Goal: Information Seeking & Learning: Learn about a topic

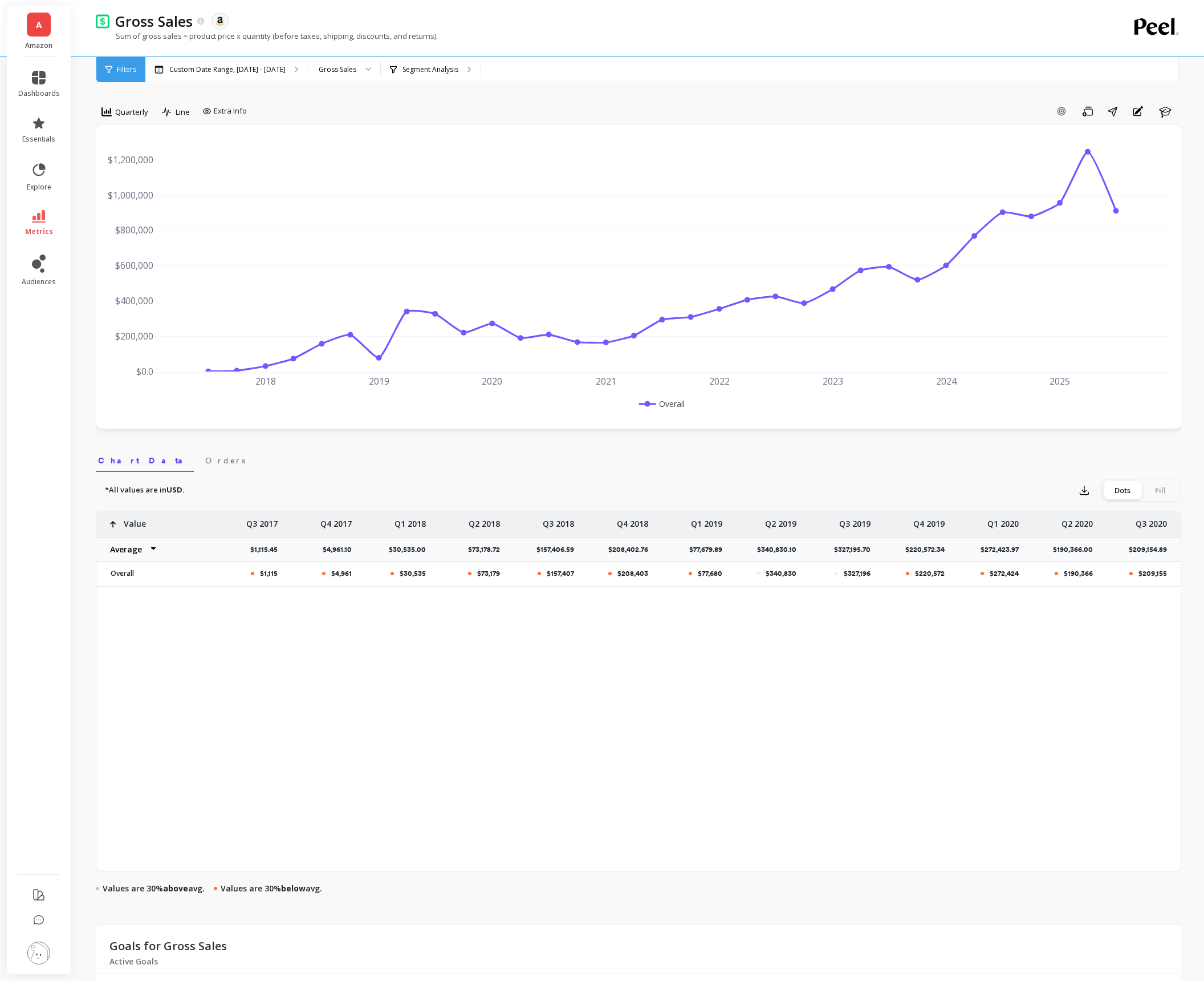
click at [132, 122] on div "Quarterly" at bounding box center [125, 114] width 58 height 23
click at [122, 107] on span "Quarterly" at bounding box center [132, 111] width 33 height 11
click at [129, 251] on div "Yearly" at bounding box center [137, 255] width 65 height 11
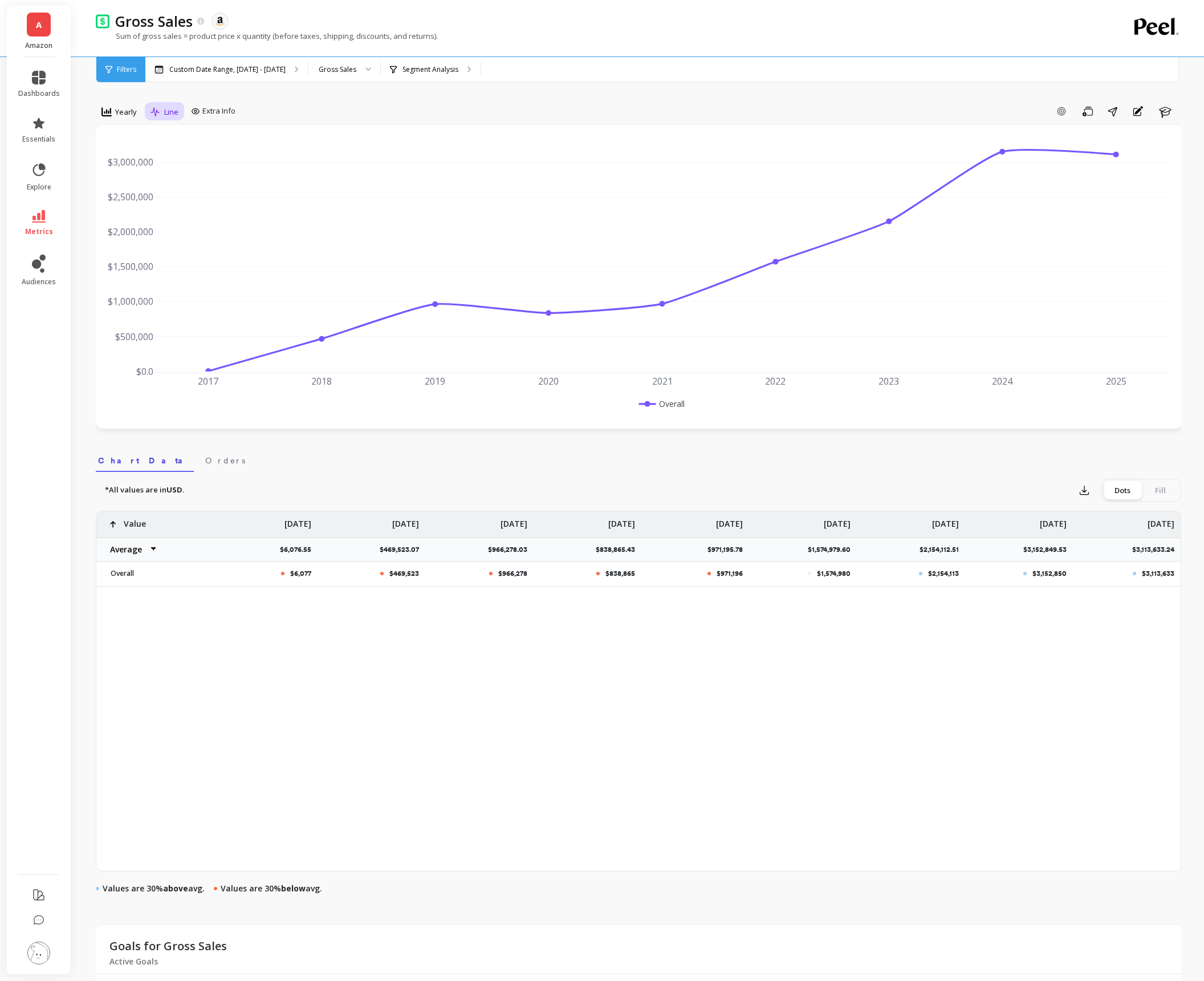
click at [157, 120] on div "Line" at bounding box center [164, 112] width 35 height 19
click at [189, 184] on div "Stacked Bar" at bounding box center [187, 181] width 65 height 11
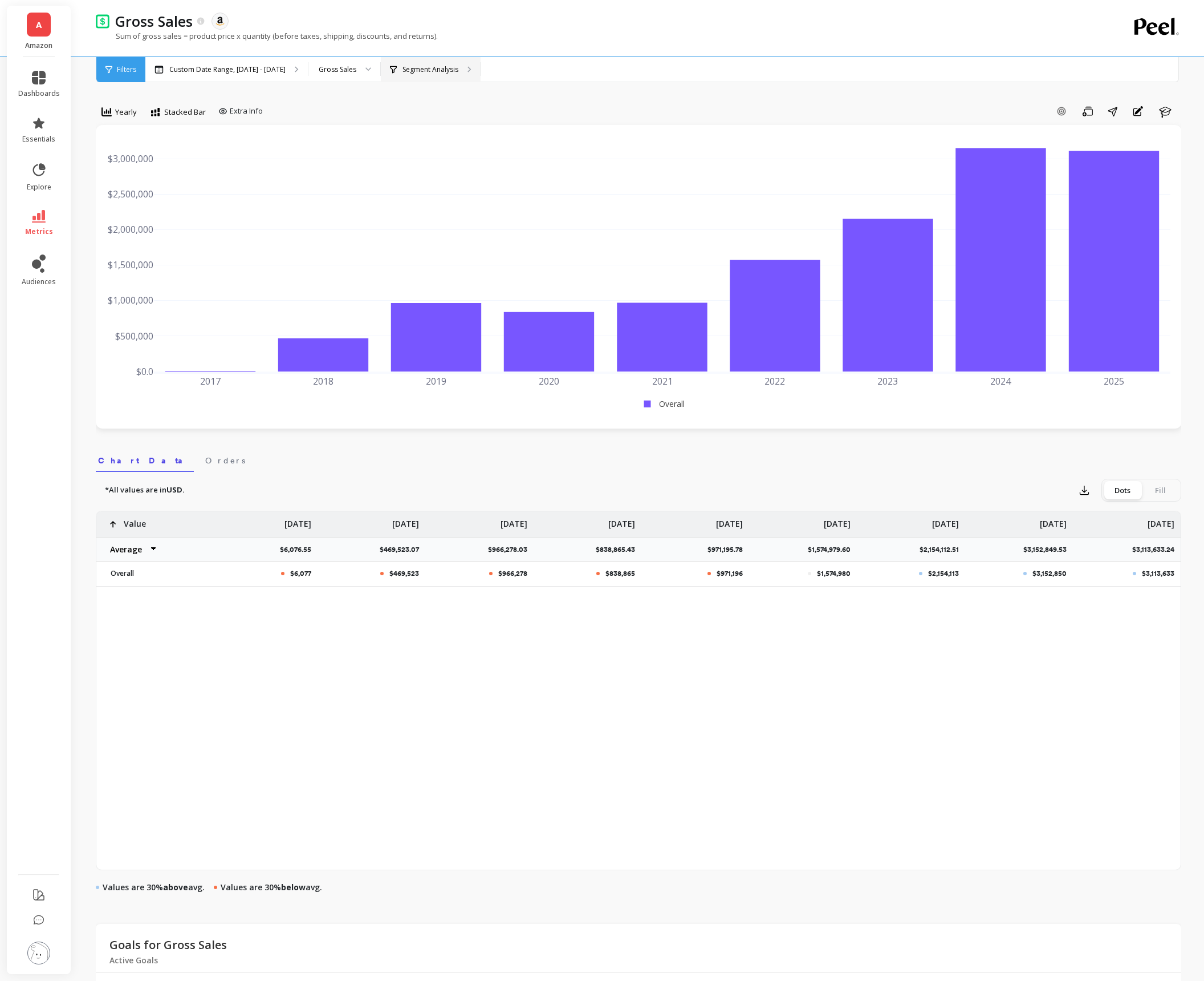
click at [435, 68] on div "Segment Analysis" at bounding box center [424, 69] width 69 height 9
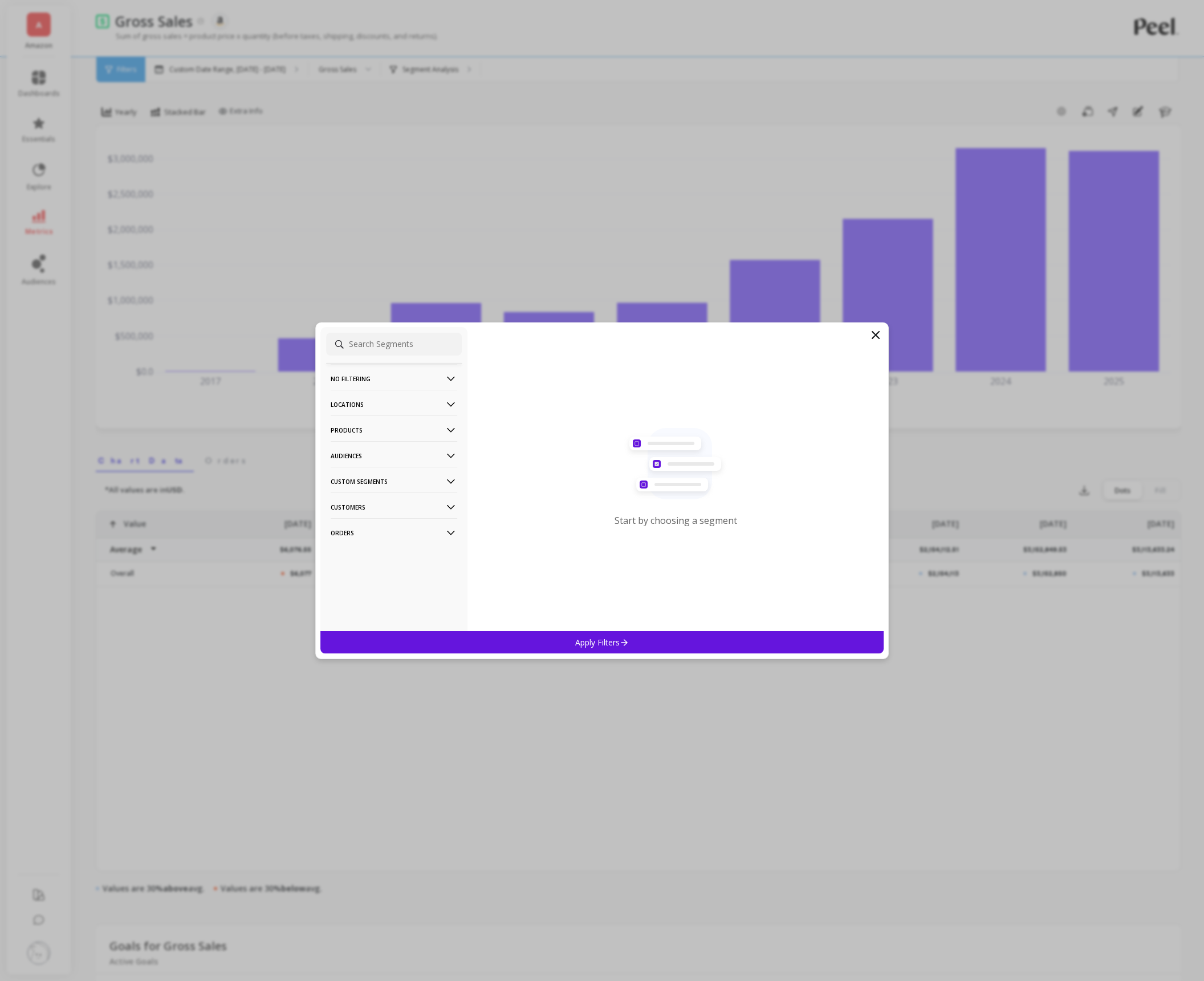
click at [416, 425] on p "Products" at bounding box center [394, 430] width 127 height 29
click at [373, 450] on div "ASIN" at bounding box center [394, 452] width 135 height 18
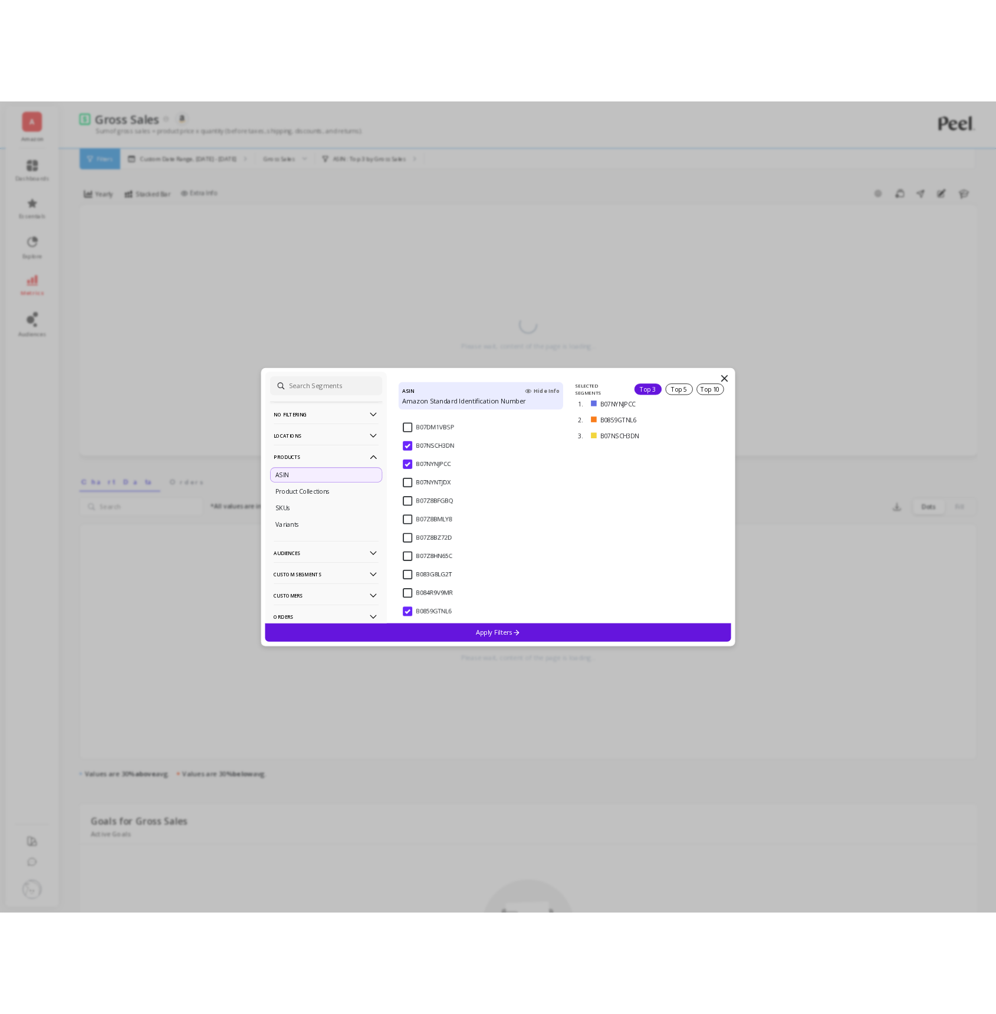
scroll to position [233, 0]
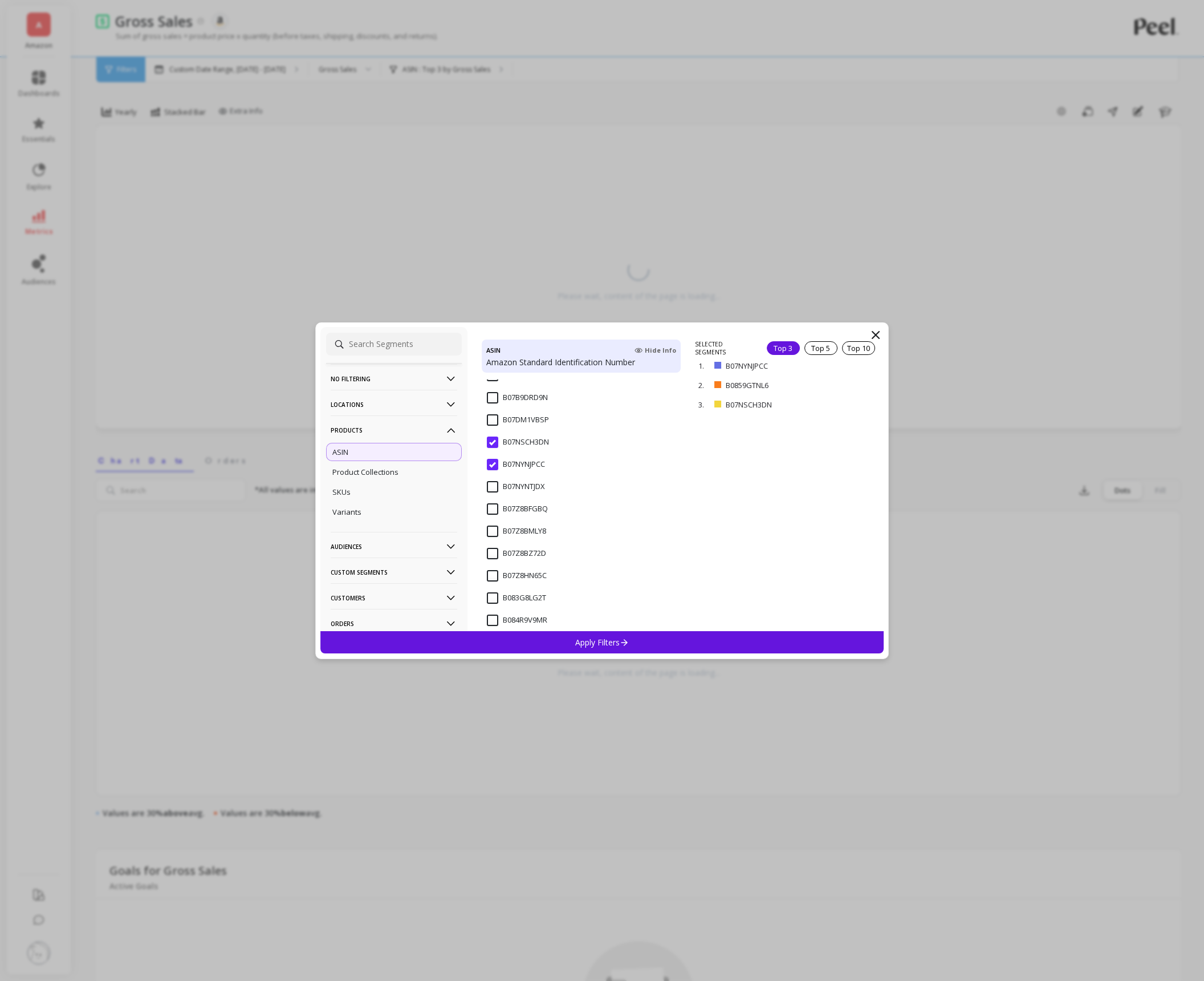
click at [490, 528] on input "B07Z8BMLY8" at bounding box center [516, 531] width 59 height 12
click at [577, 639] on p "Apply Filters" at bounding box center [602, 641] width 54 height 11
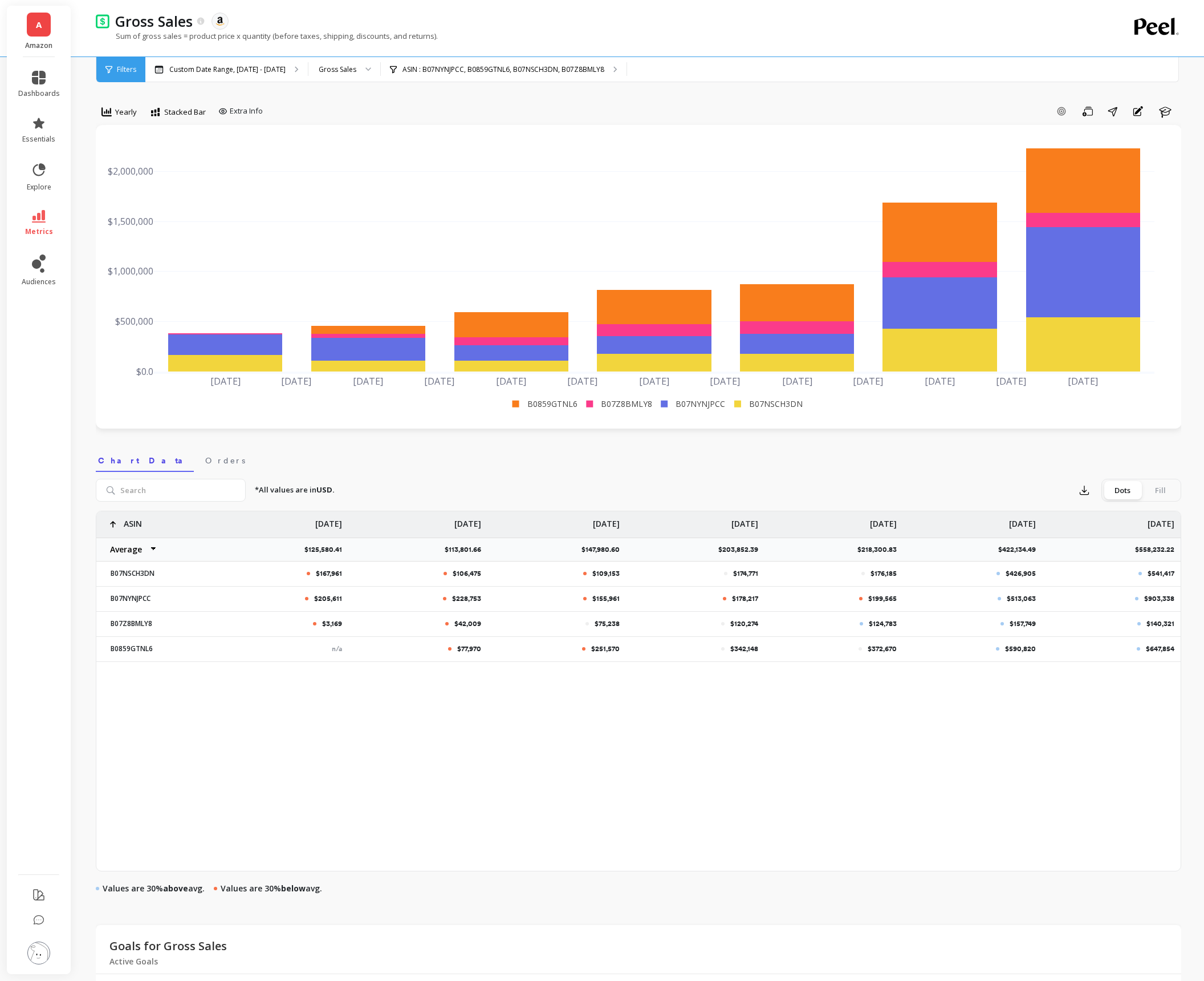
click at [1023, 550] on p "$422,134.49" at bounding box center [1020, 549] width 44 height 9
click at [145, 549] on select "Average Sum [PERSON_NAME]" at bounding box center [131, 550] width 69 height 23
select select "sum"
click at [1017, 550] on p "$1,688,537.96" at bounding box center [1017, 549] width 49 height 9
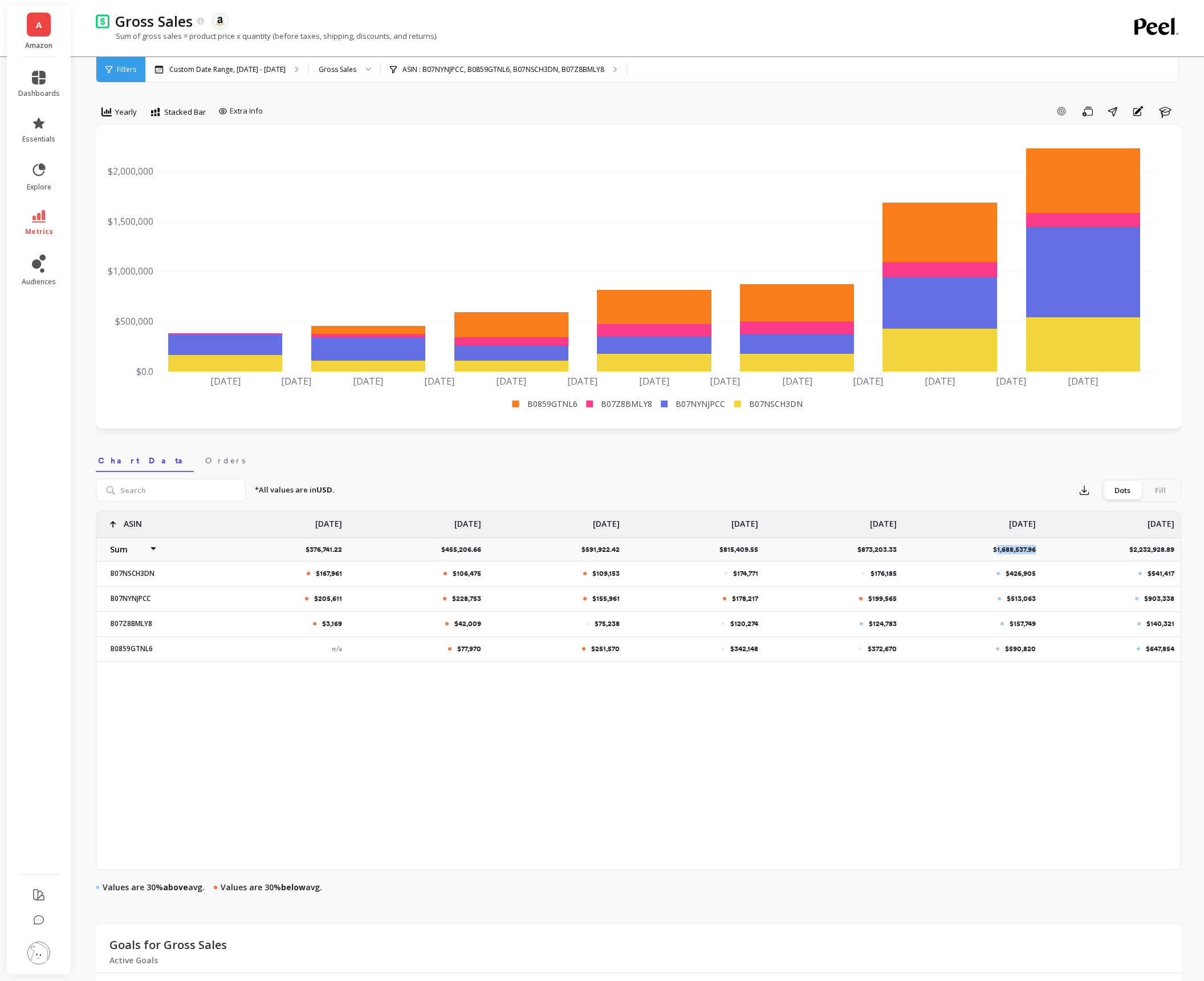
click at [1017, 550] on p "$1,688,537.96" at bounding box center [1017, 549] width 49 height 9
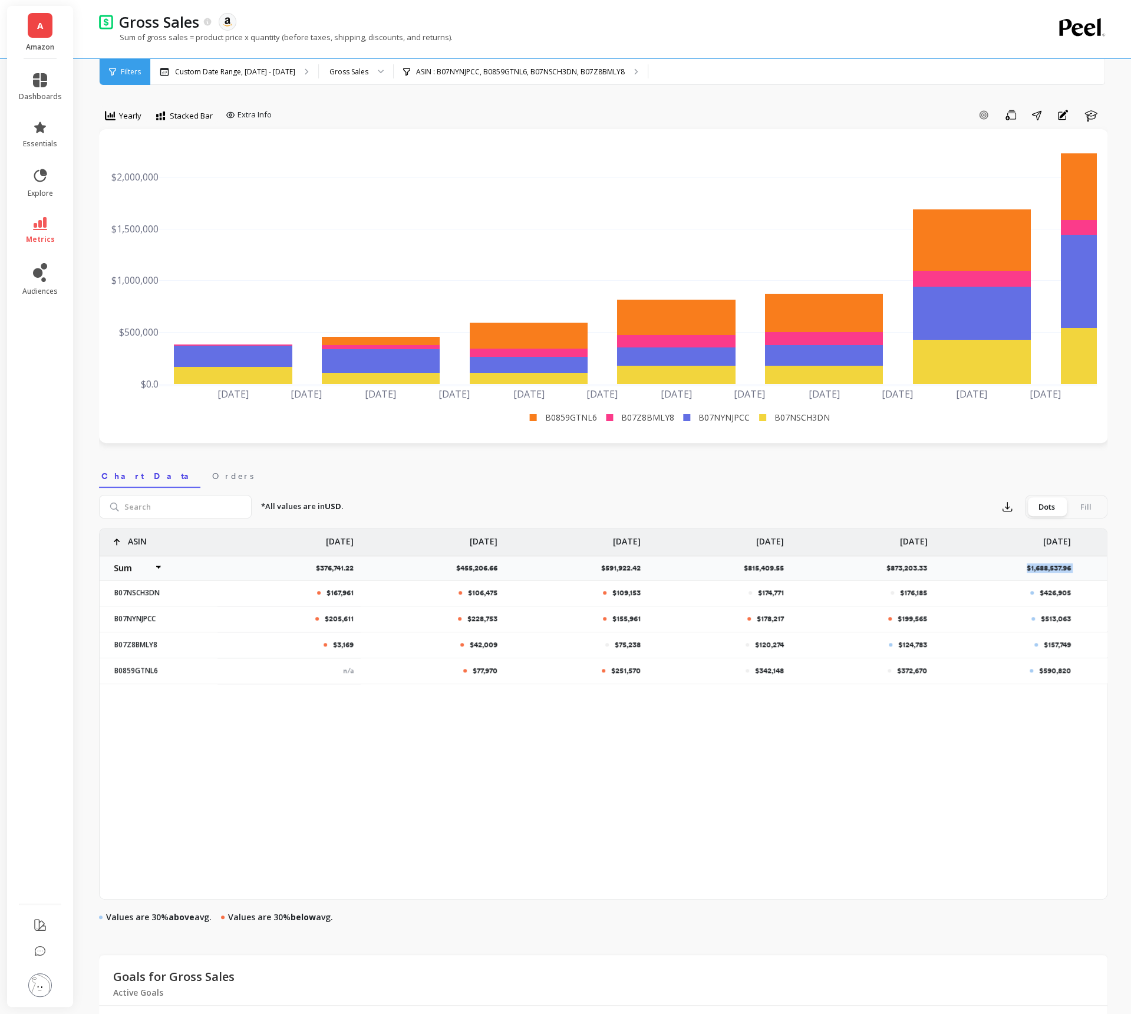
select select "sum"
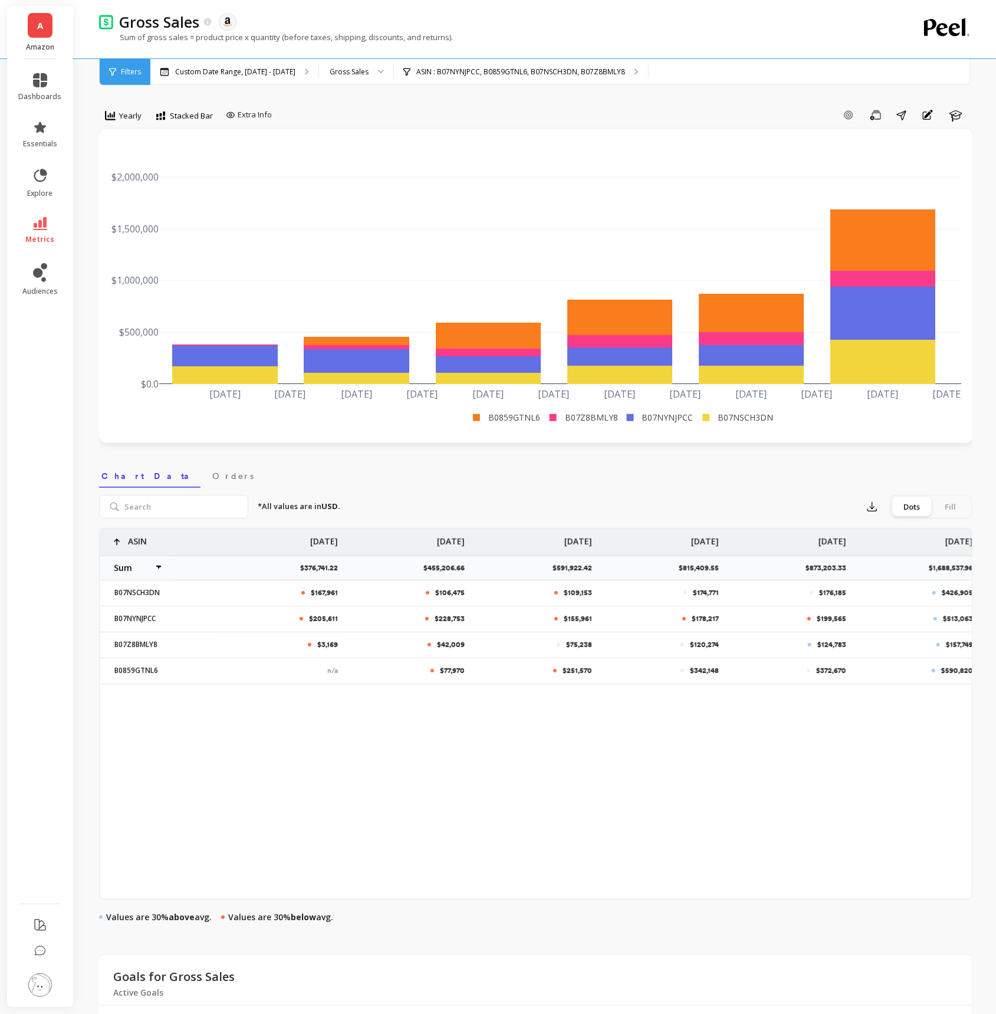
select select "sum"
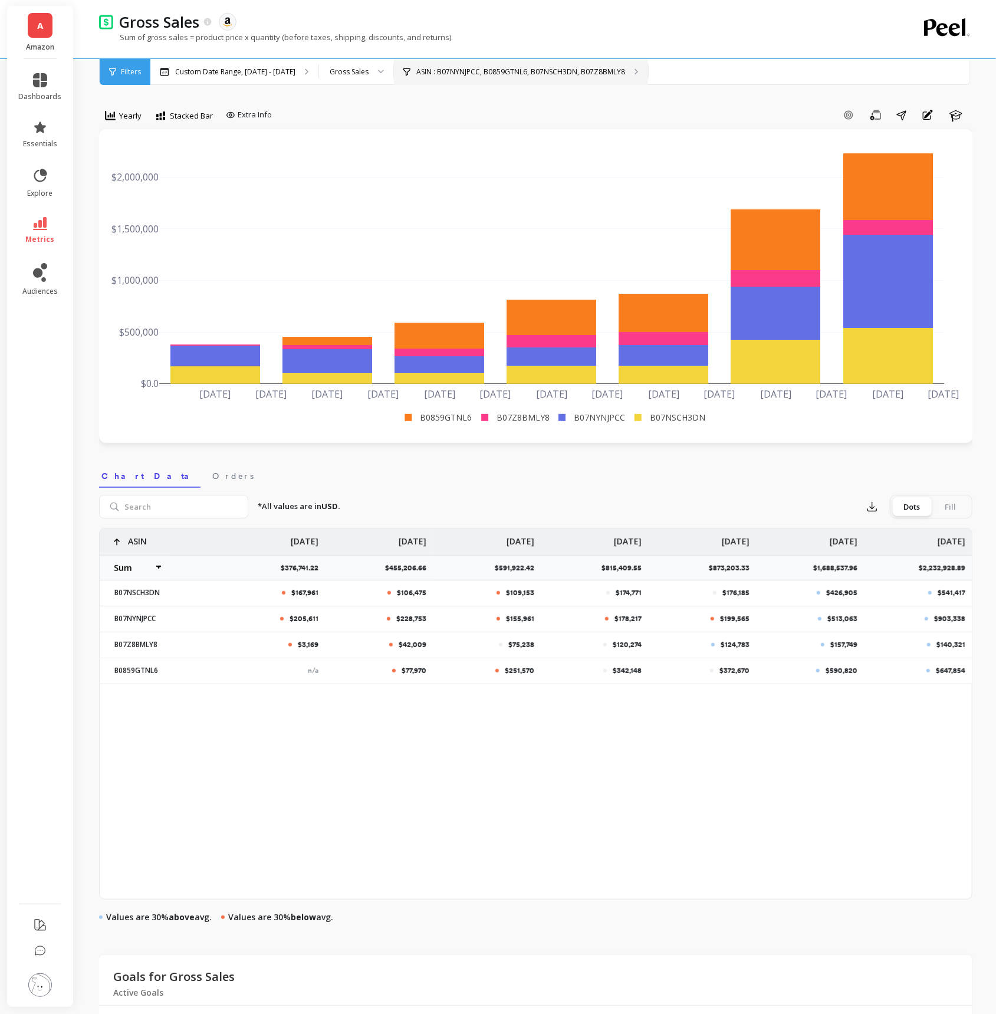
click at [539, 75] on p "ASIN : B07NYNJPCC, B0859GTNL6, B07NSCH3DN, B07Z8BMLY8" at bounding box center [520, 71] width 209 height 9
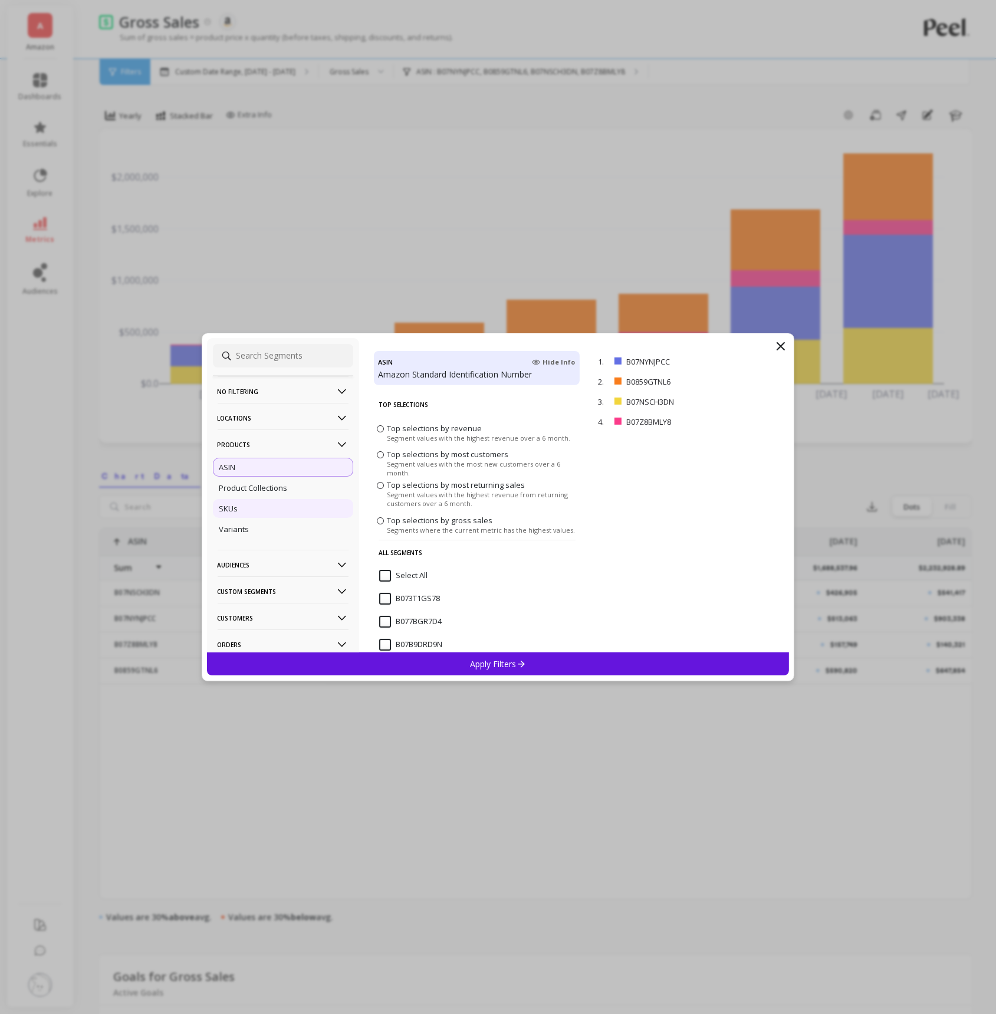
click at [275, 501] on div "SKUs" at bounding box center [283, 508] width 140 height 19
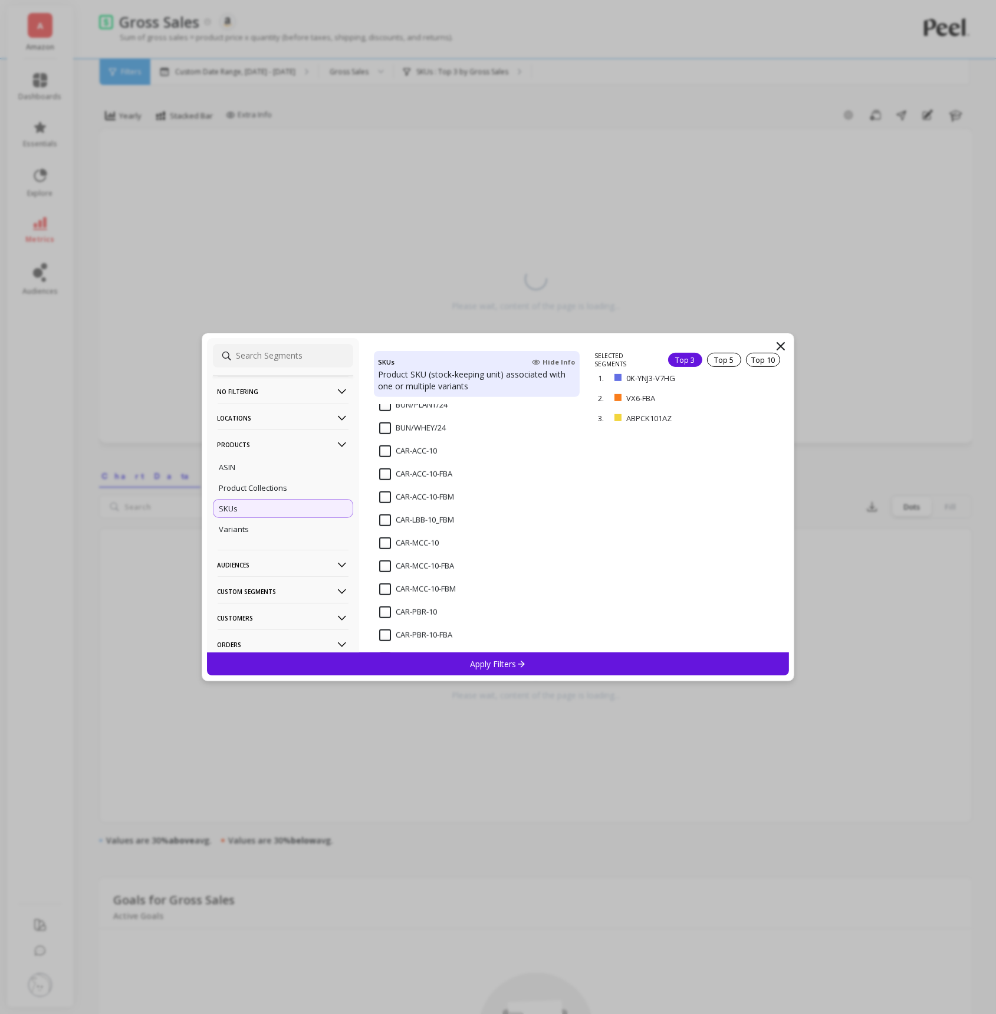
scroll to position [716, 0]
click at [389, 447] on input "CAR-ACC-10" at bounding box center [408, 446] width 58 height 12
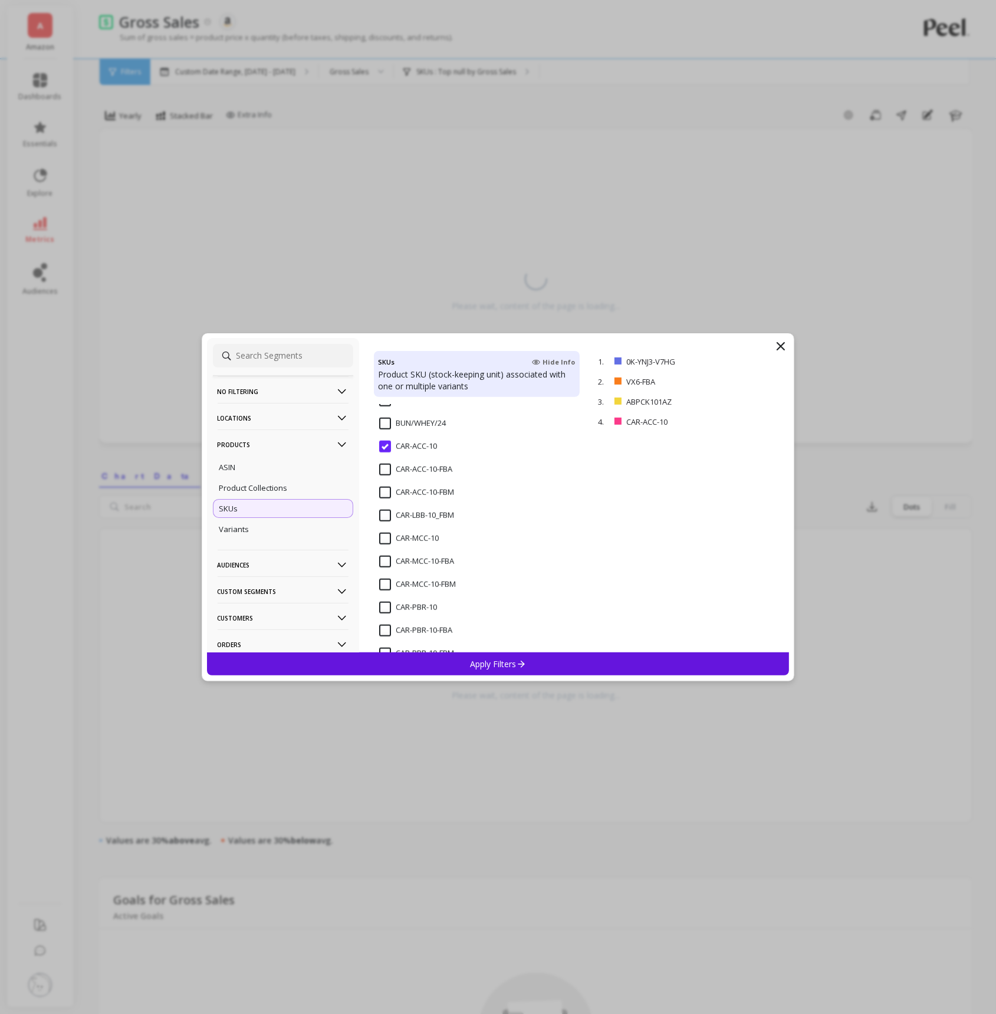
click at [386, 473] on input "CAR-ACC-10-FBA" at bounding box center [415, 469] width 73 height 12
click at [385, 473] on input "CAR-ACC-10-FBA" at bounding box center [415, 469] width 73 height 12
click at [387, 477] on input "CAR/ACC/20" at bounding box center [408, 475] width 59 height 12
click at [387, 500] on input "CAR/ACC/30" at bounding box center [408, 498] width 59 height 12
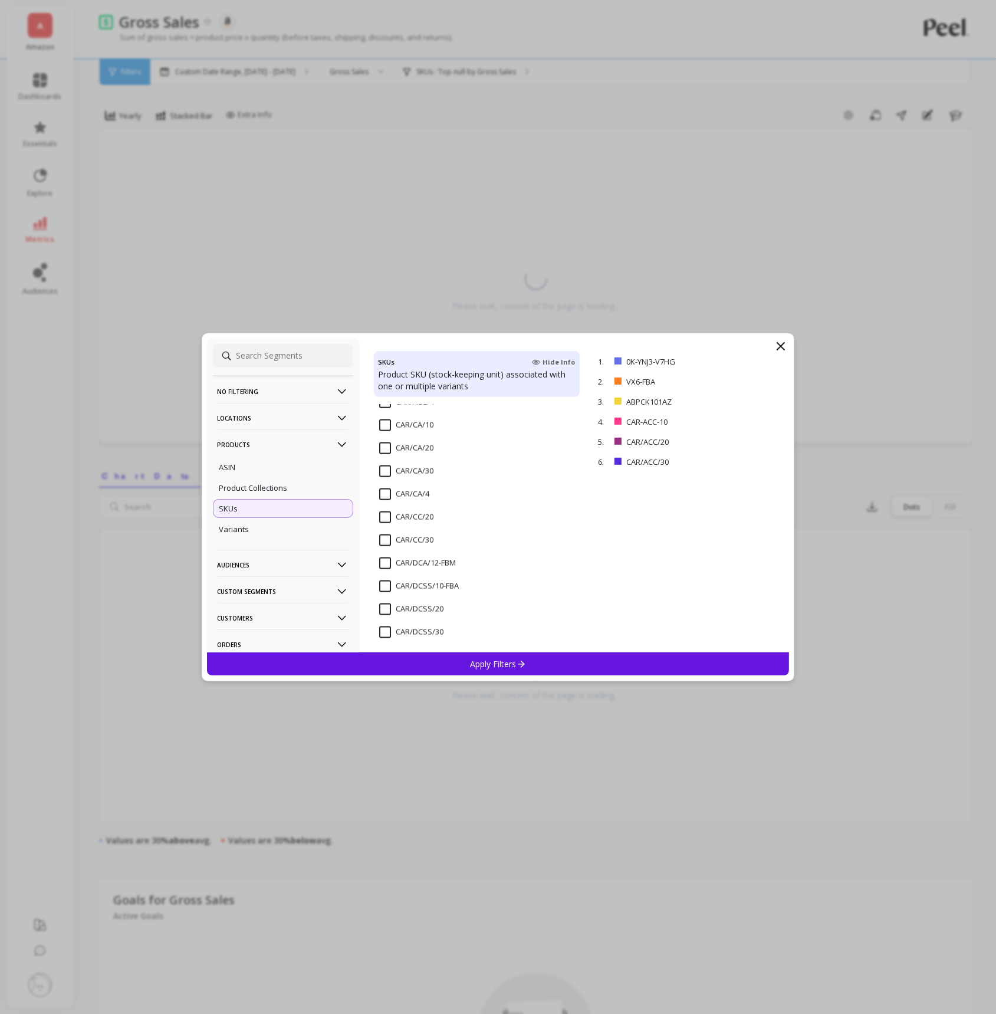
scroll to position [1108, 0]
click at [392, 515] on input "CAR/CC/20" at bounding box center [406, 514] width 54 height 12
click at [385, 539] on input "CAR/CC/30" at bounding box center [406, 537] width 54 height 12
click at [384, 503] on input "CAR/PBCC/20" at bounding box center [411, 502] width 64 height 12
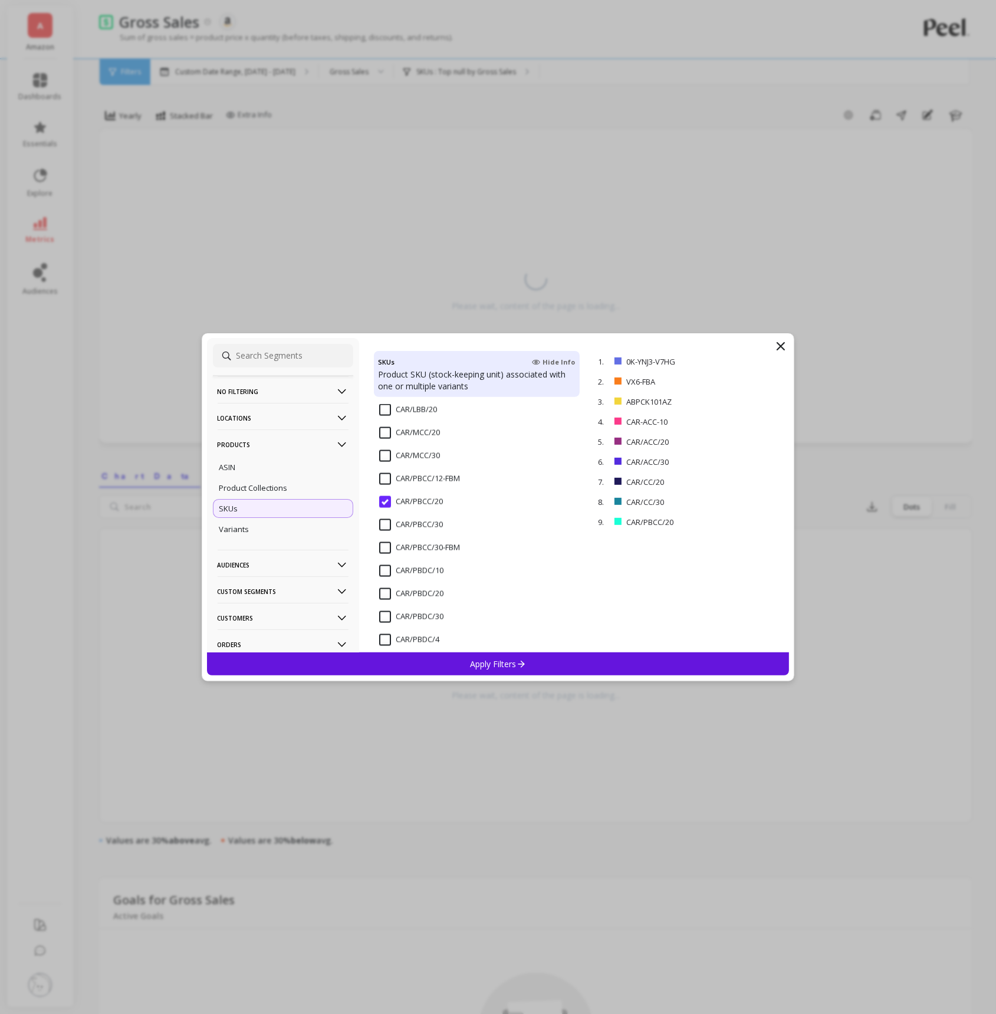
click at [384, 526] on input "CAR/PBCC/30" at bounding box center [411, 525] width 64 height 12
click at [384, 492] on input "CAR/VX6/20" at bounding box center [408, 489] width 58 height 12
click at [384, 513] on input "CAR/VX6/30" at bounding box center [408, 512] width 58 height 12
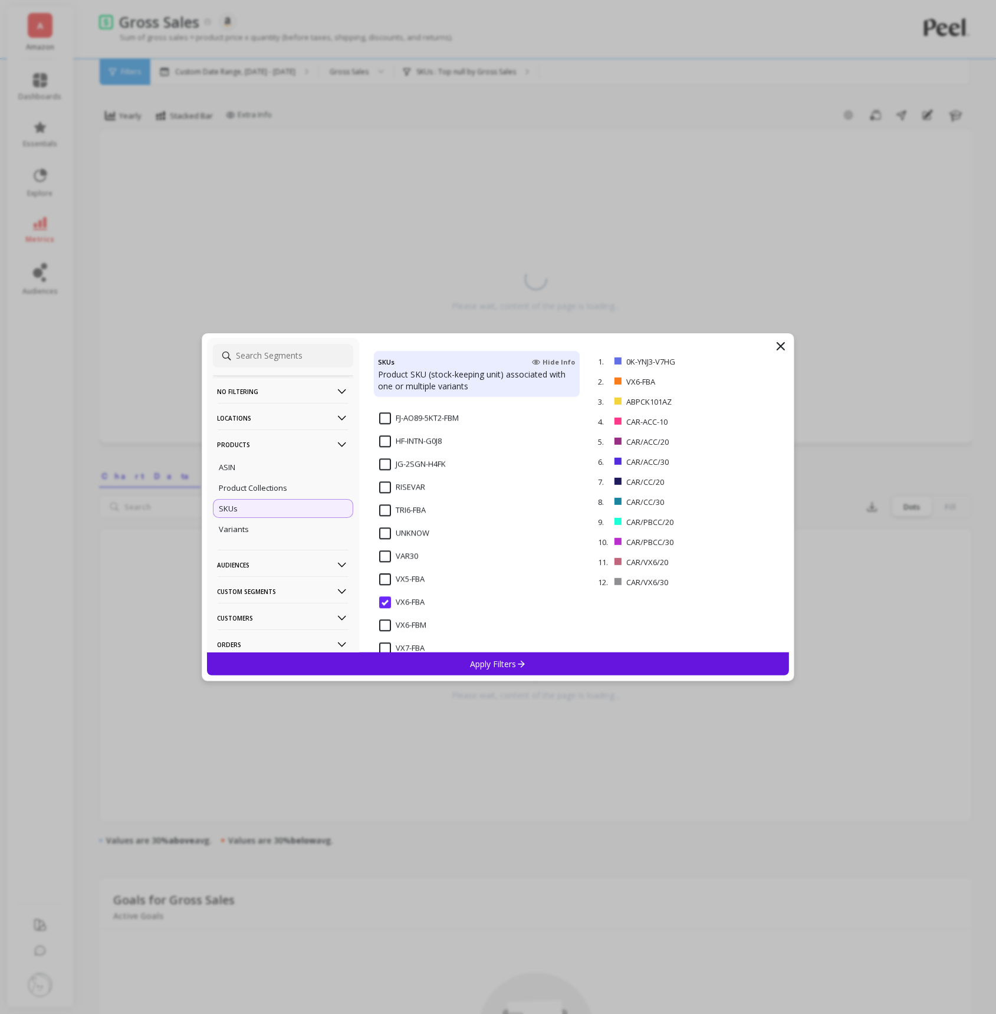
scroll to position [2144, 0]
click at [443, 664] on div "Apply Filters" at bounding box center [498, 663] width 583 height 23
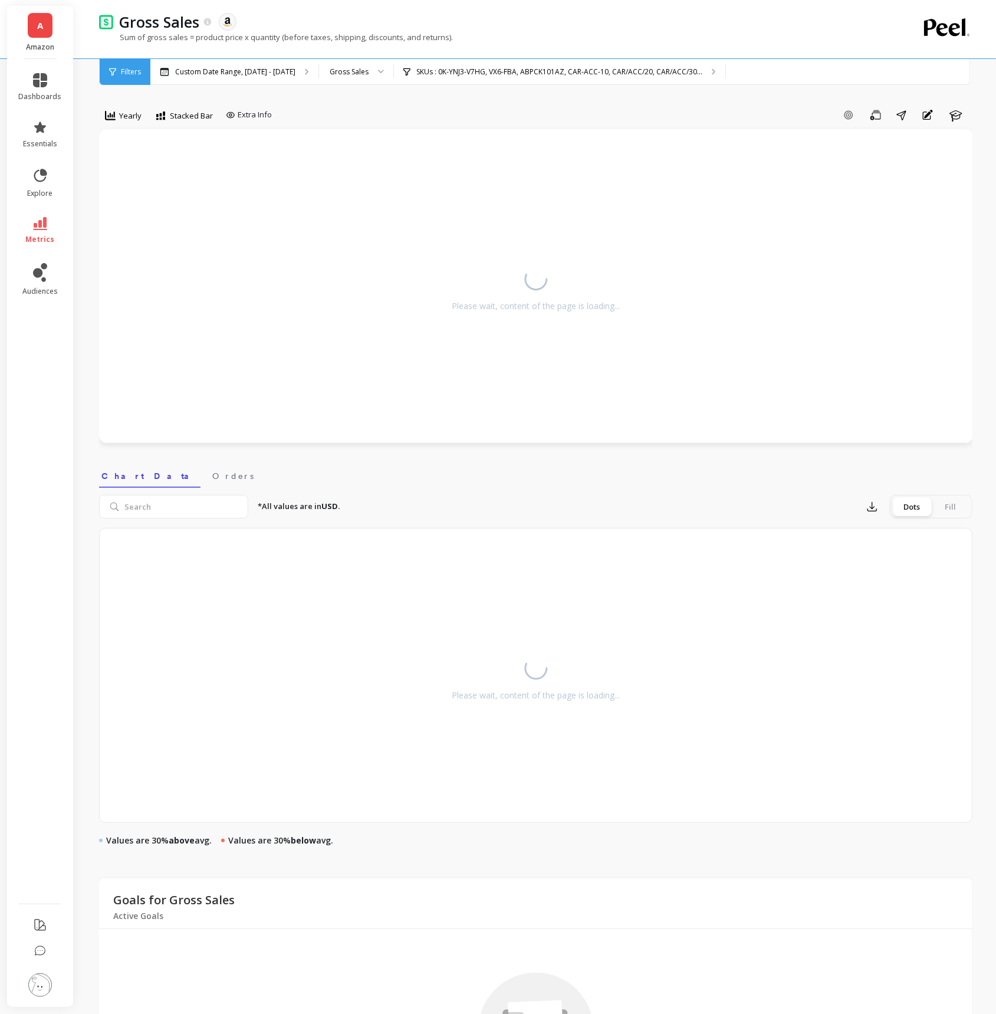
select select "sum"
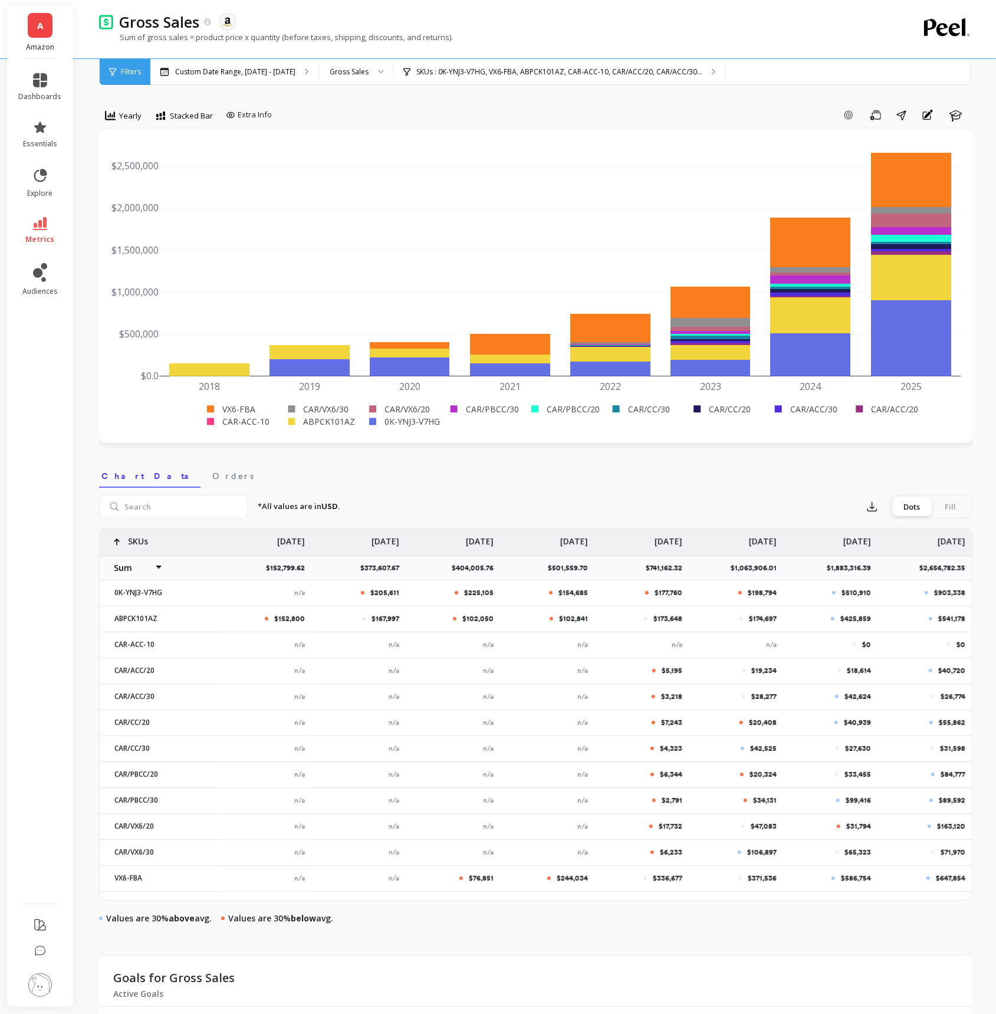
click at [841, 567] on p "$1,883,316.39" at bounding box center [852, 567] width 51 height 9
click at [927, 568] on p "$2,656,782.35" at bounding box center [945, 567] width 53 height 9
click at [42, 219] on icon at bounding box center [40, 223] width 14 height 13
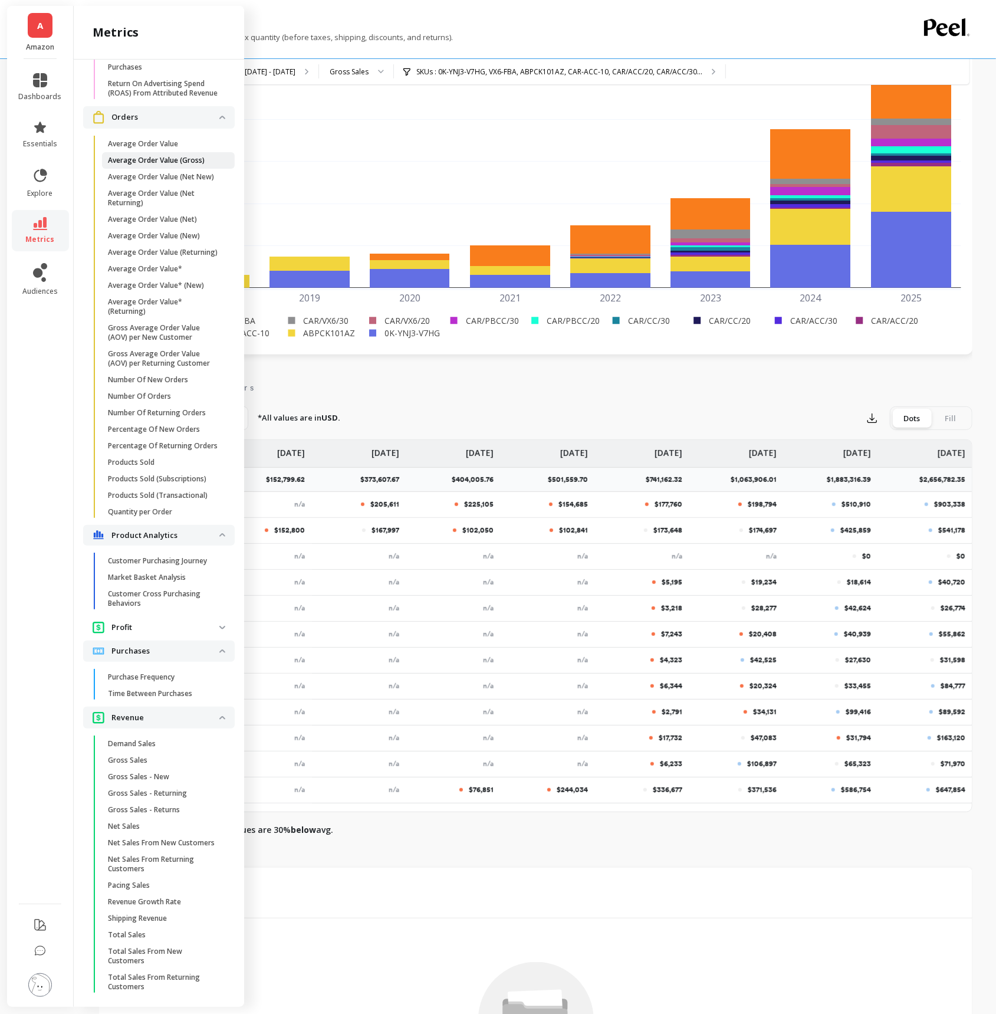
scroll to position [97, 0]
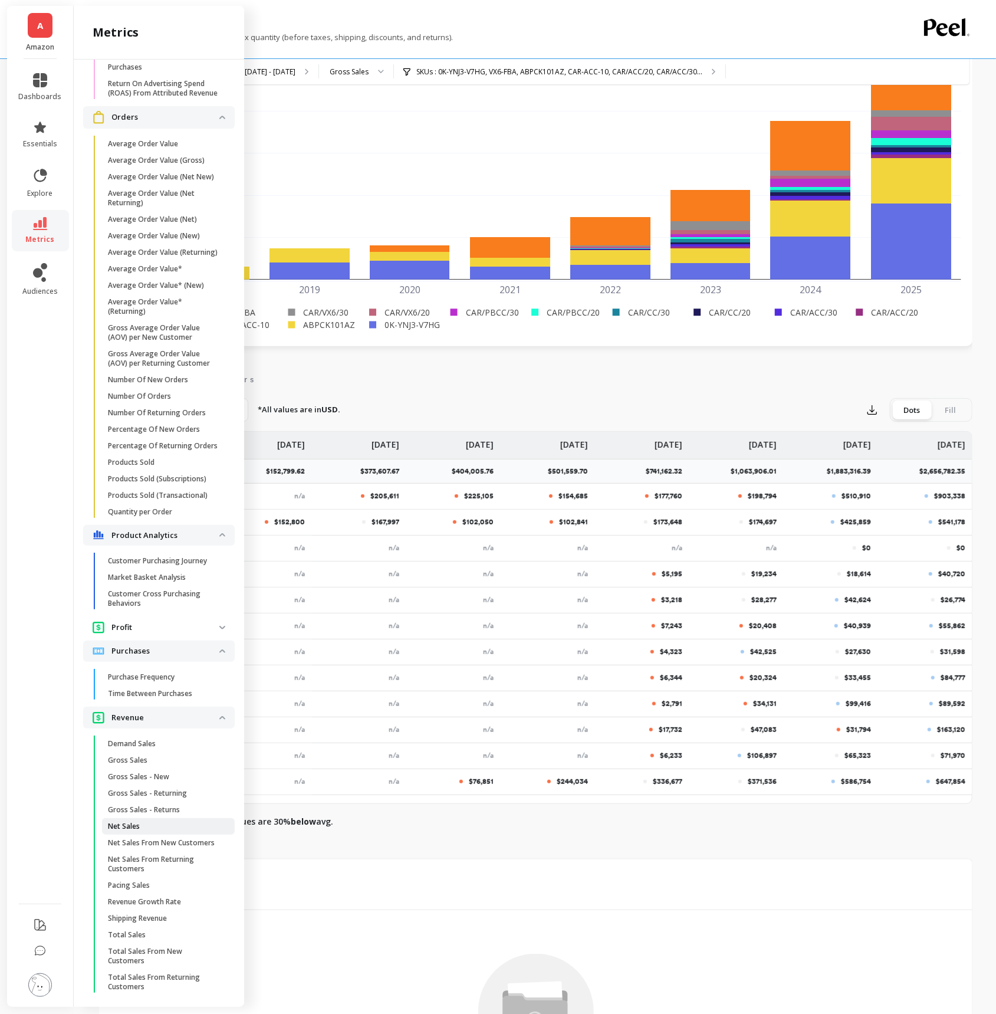
click at [152, 829] on span "Net Sales" at bounding box center [164, 825] width 113 height 9
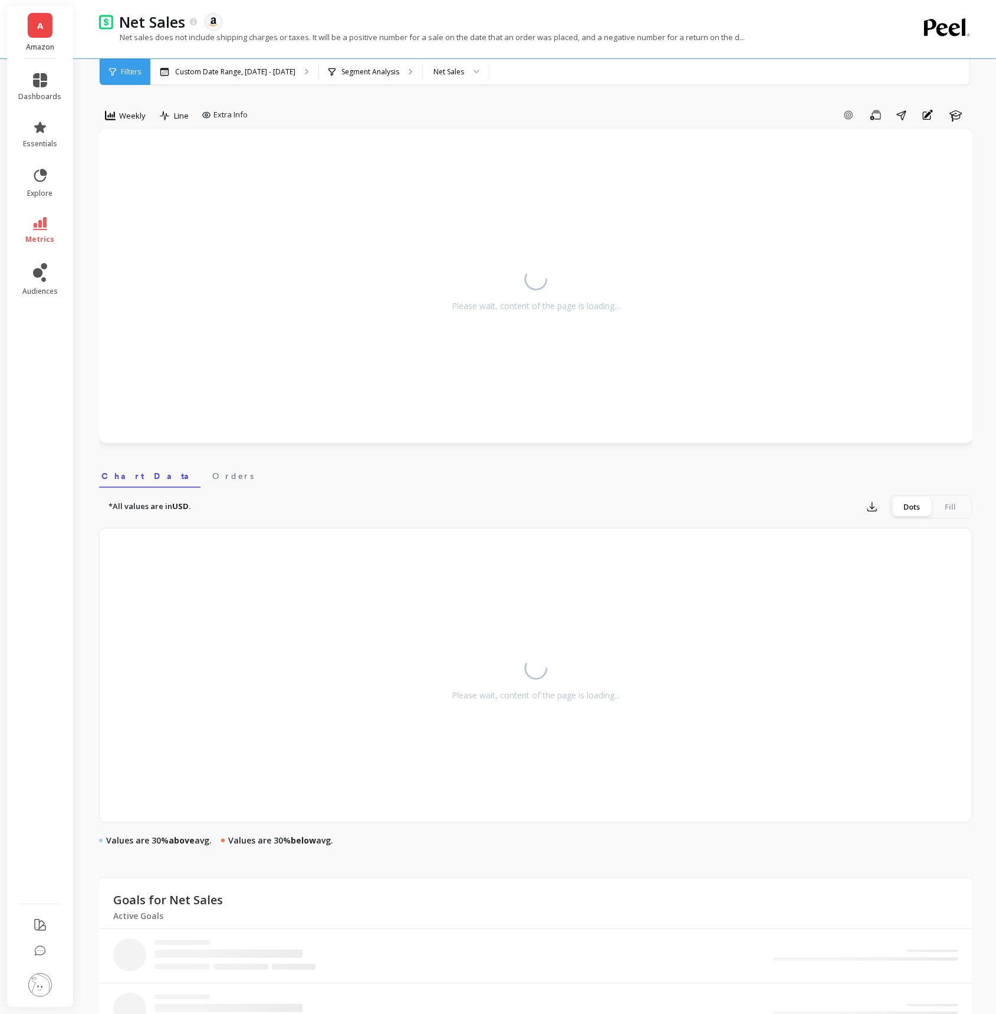
select select "sum"
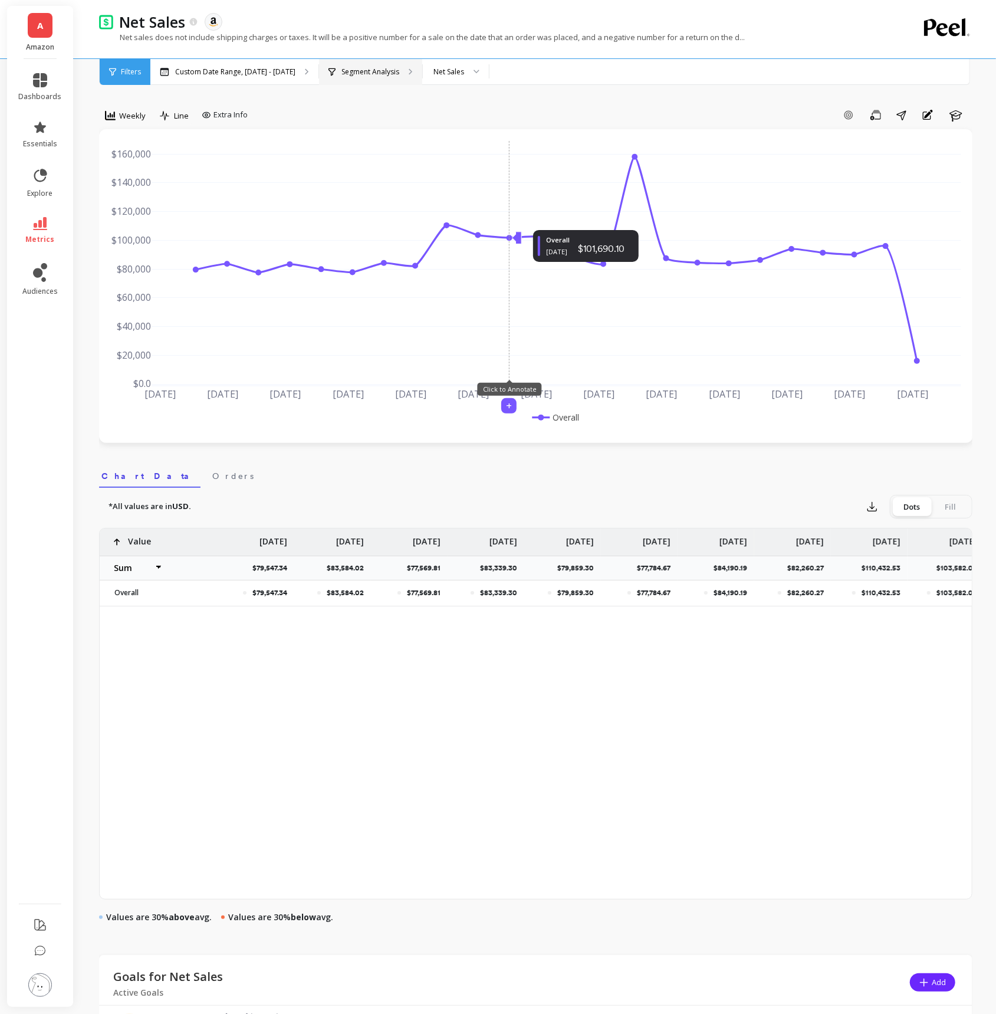
select select "sum"
click at [129, 112] on span "Weekly" at bounding box center [132, 115] width 27 height 11
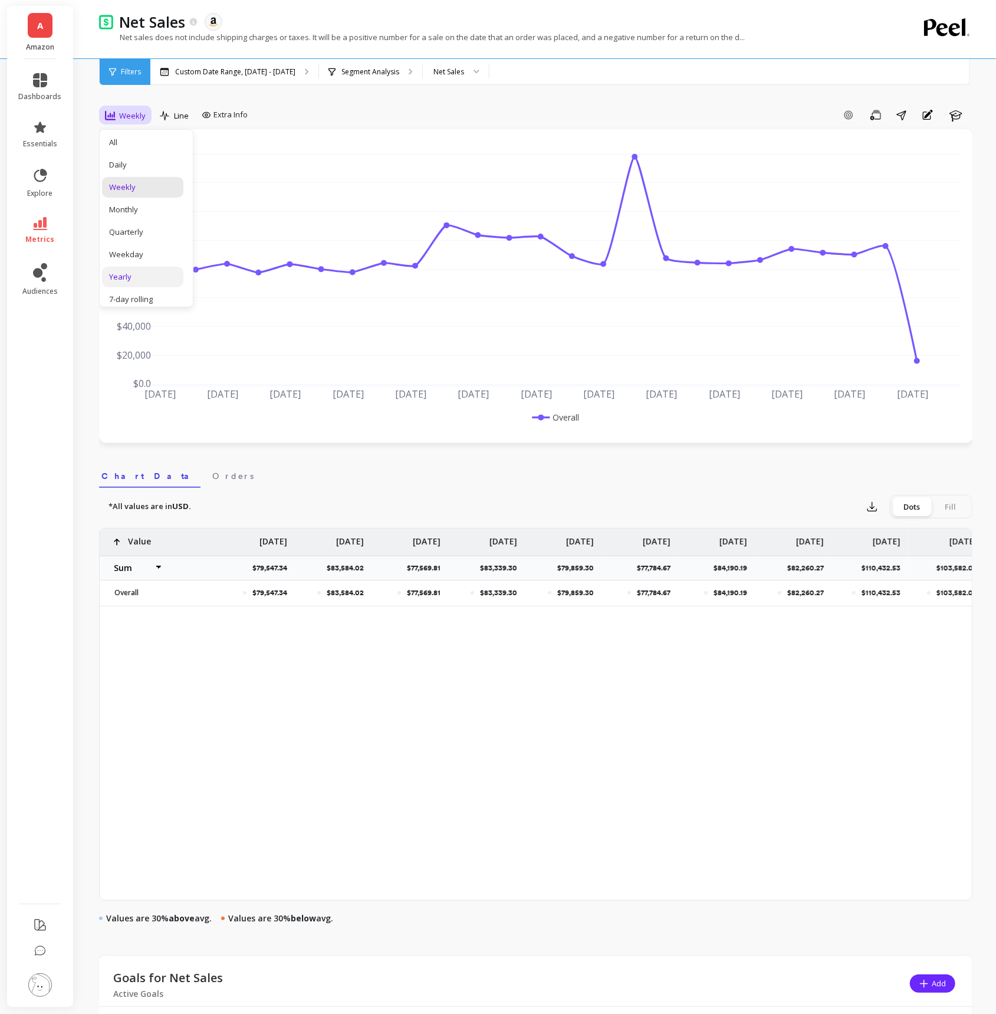
click at [129, 276] on div "Yearly" at bounding box center [142, 276] width 67 height 11
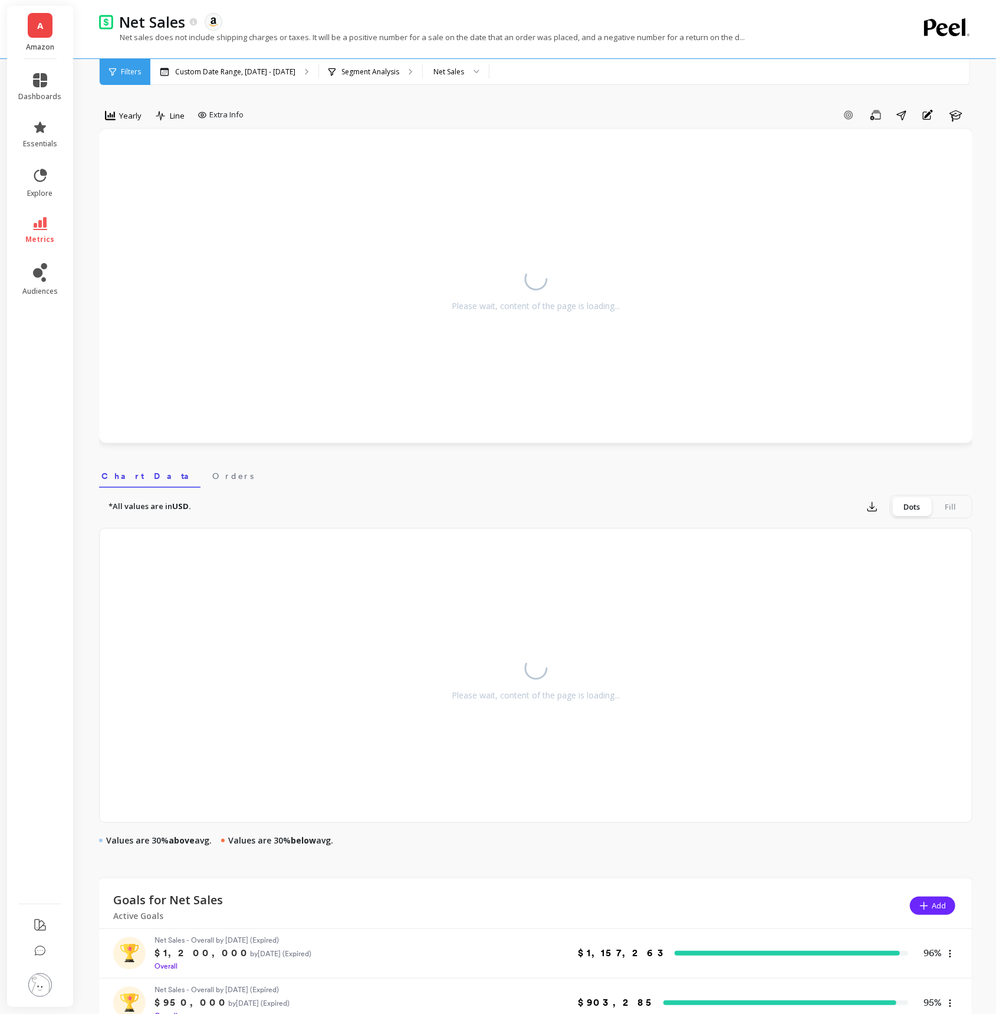
select select "sum"
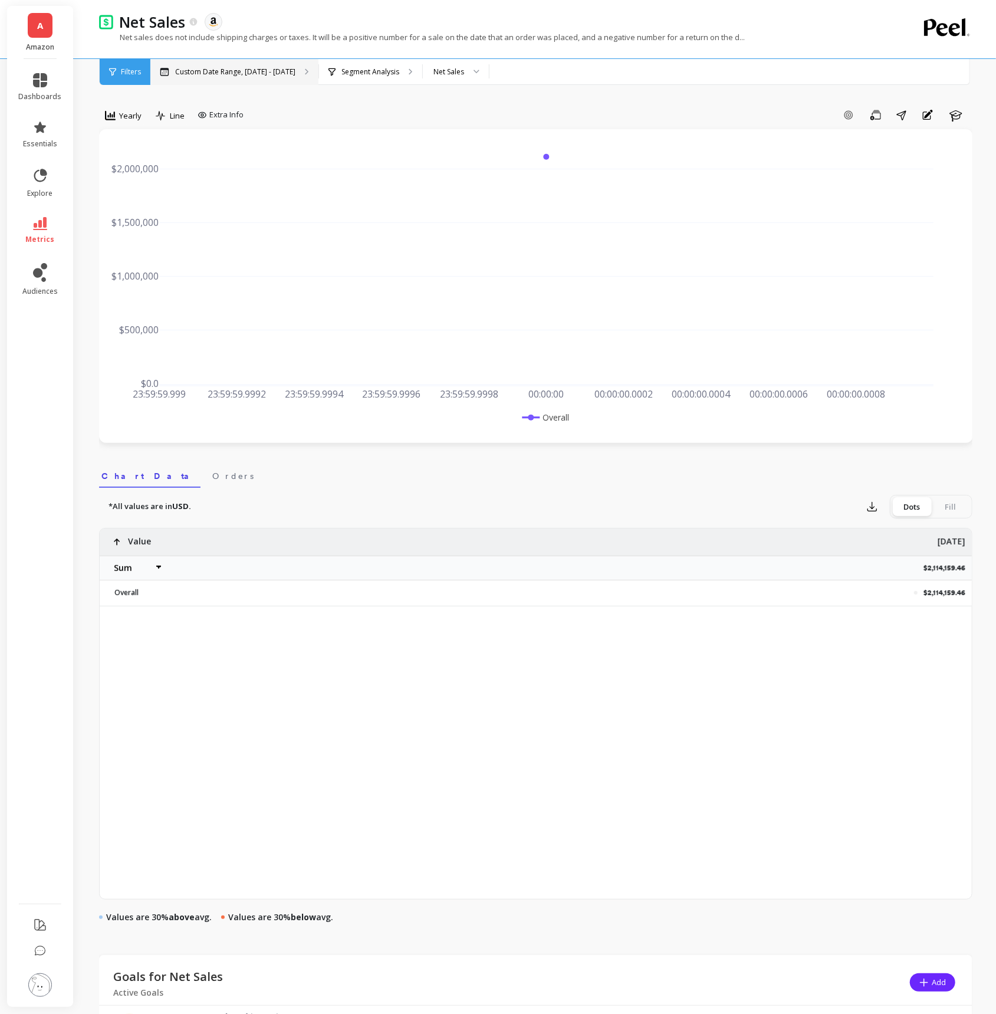
click at [272, 74] on p "Custom Date Range, [DATE] - [DATE]" at bounding box center [235, 71] width 120 height 9
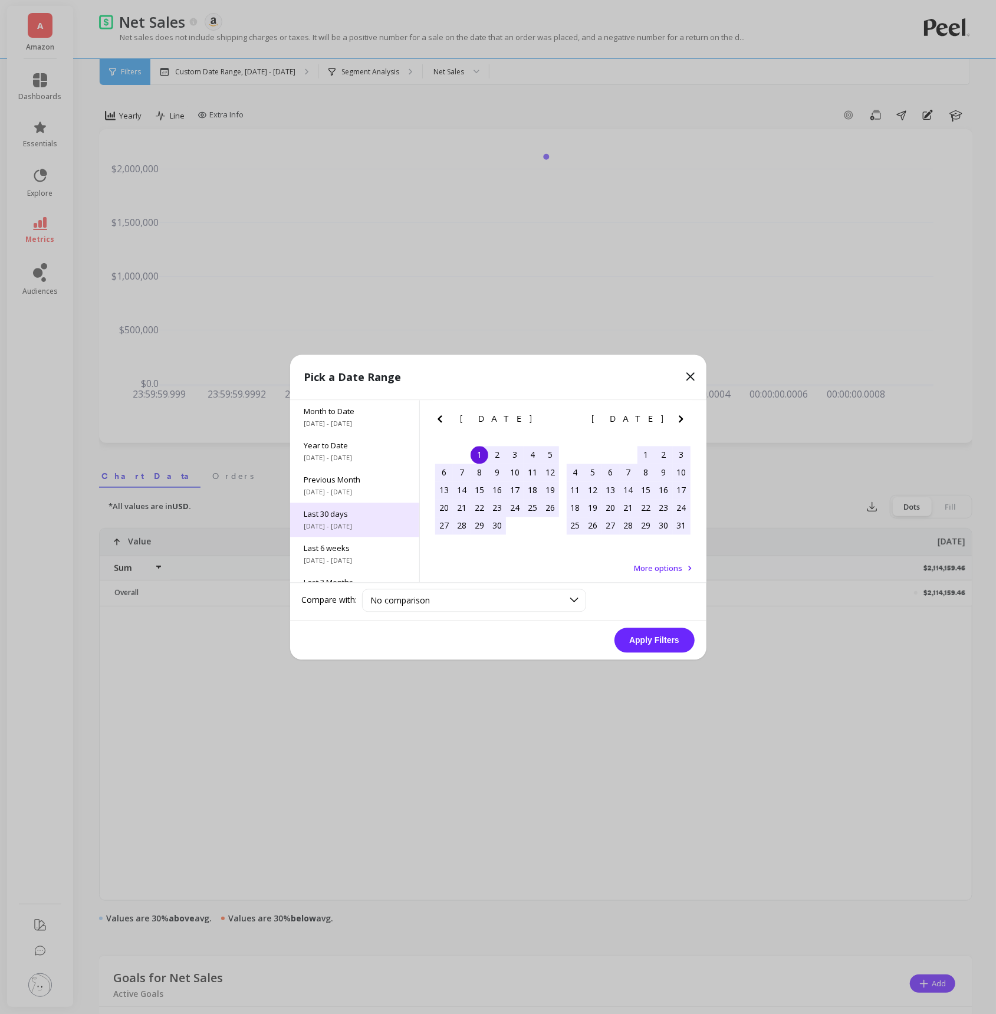
scroll to position [159, 0]
click at [350, 557] on span "All Data" at bounding box center [354, 559] width 101 height 11
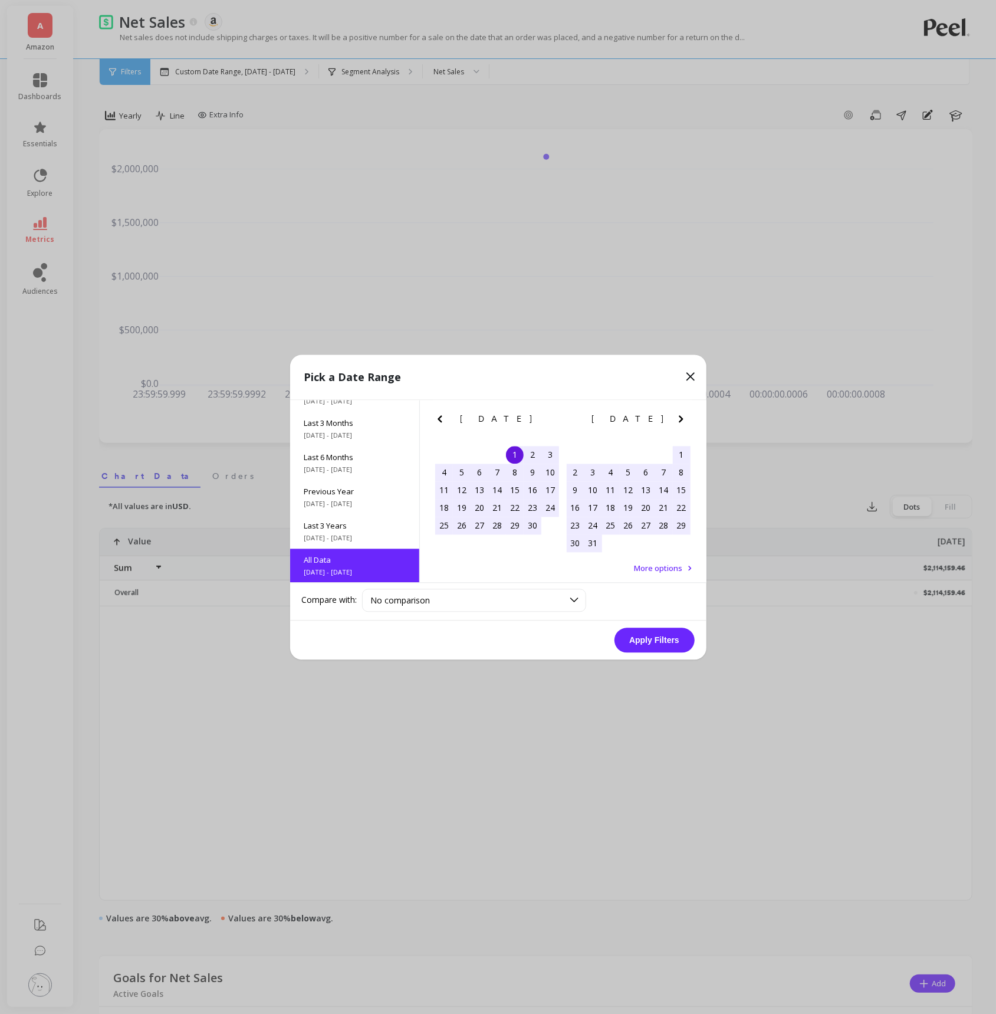
scroll to position [0, 0]
click at [655, 634] on button "Apply Filters" at bounding box center [654, 639] width 80 height 25
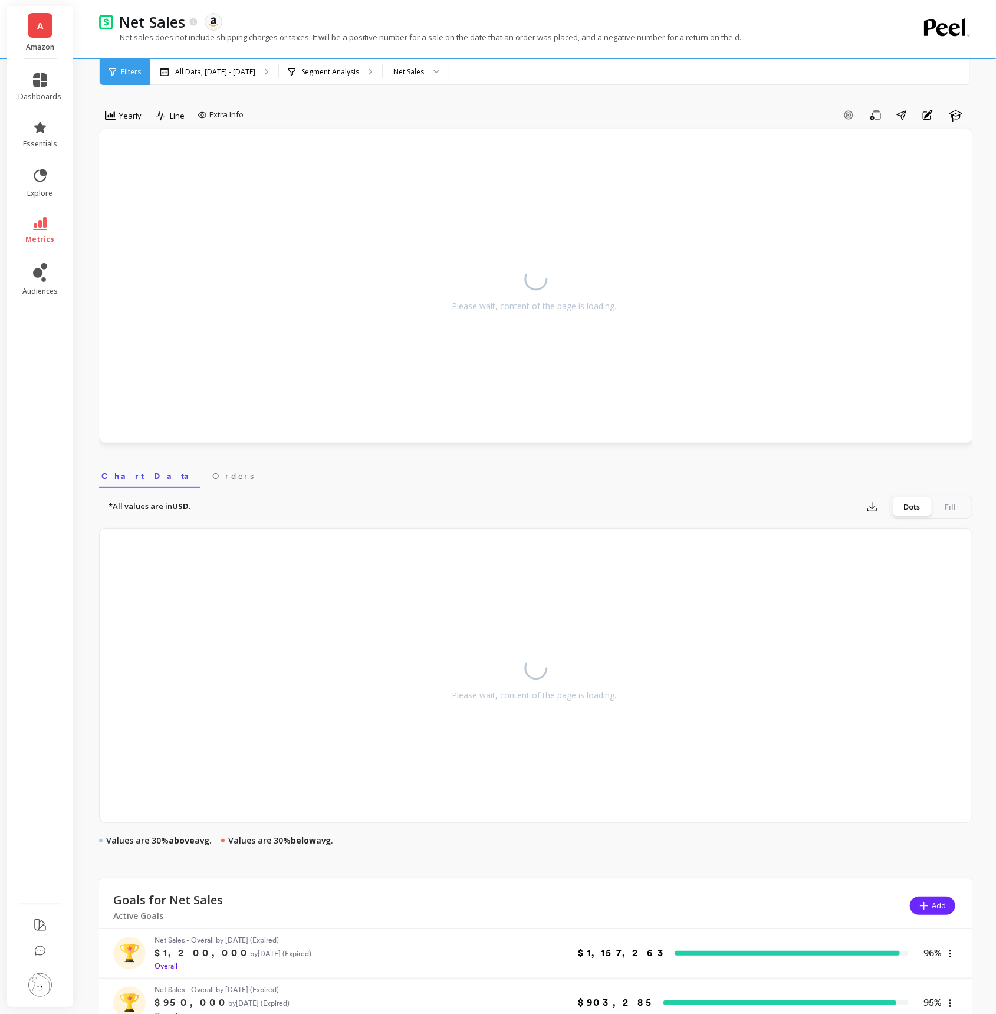
select select "sum"
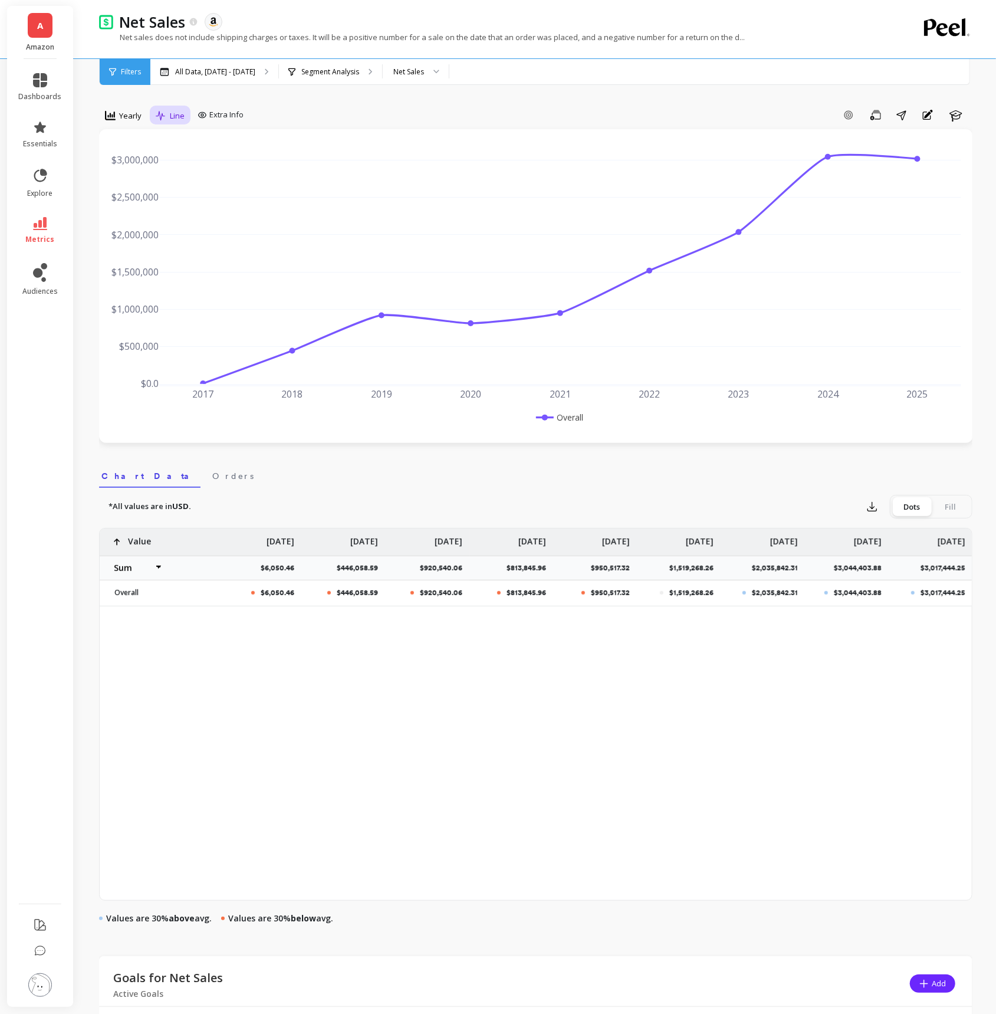
click at [172, 121] on span "Line" at bounding box center [177, 115] width 15 height 11
click at [192, 189] on div "Stacked Bar" at bounding box center [193, 187] width 67 height 11
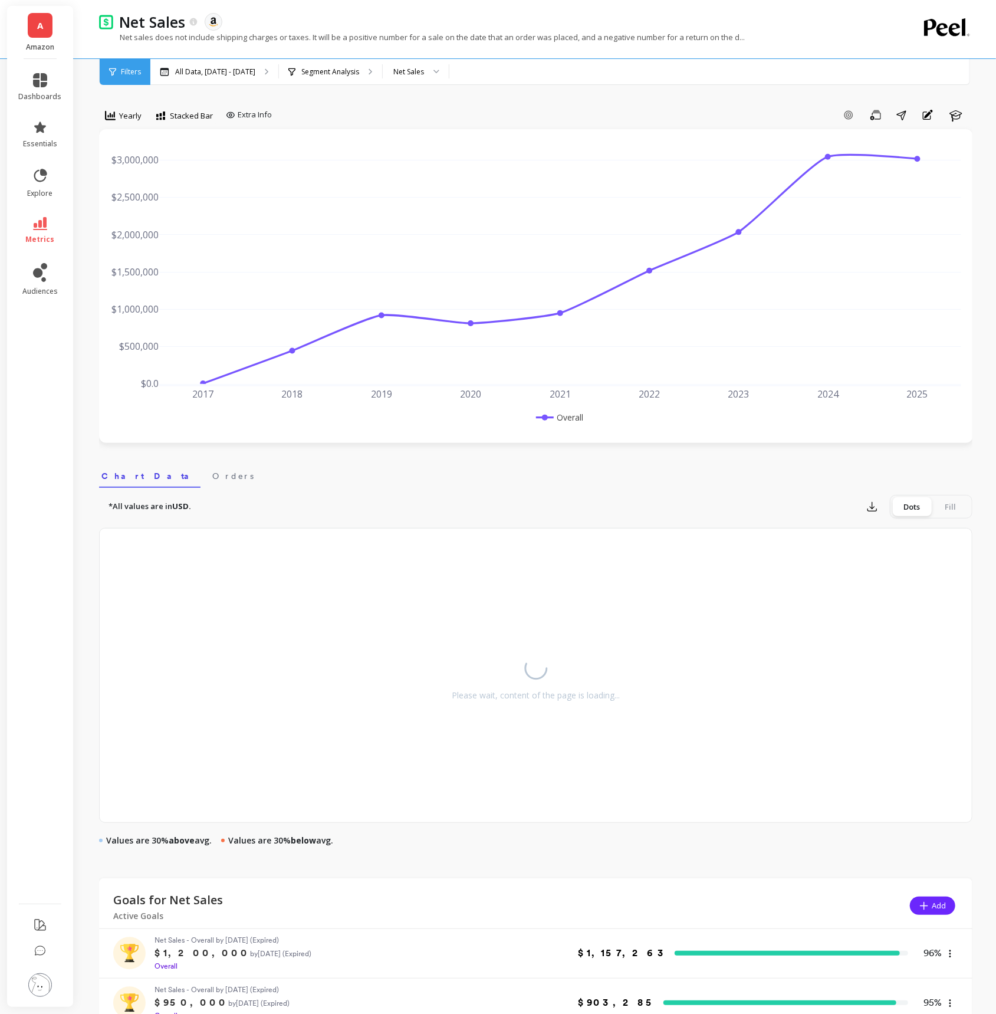
select select "sum"
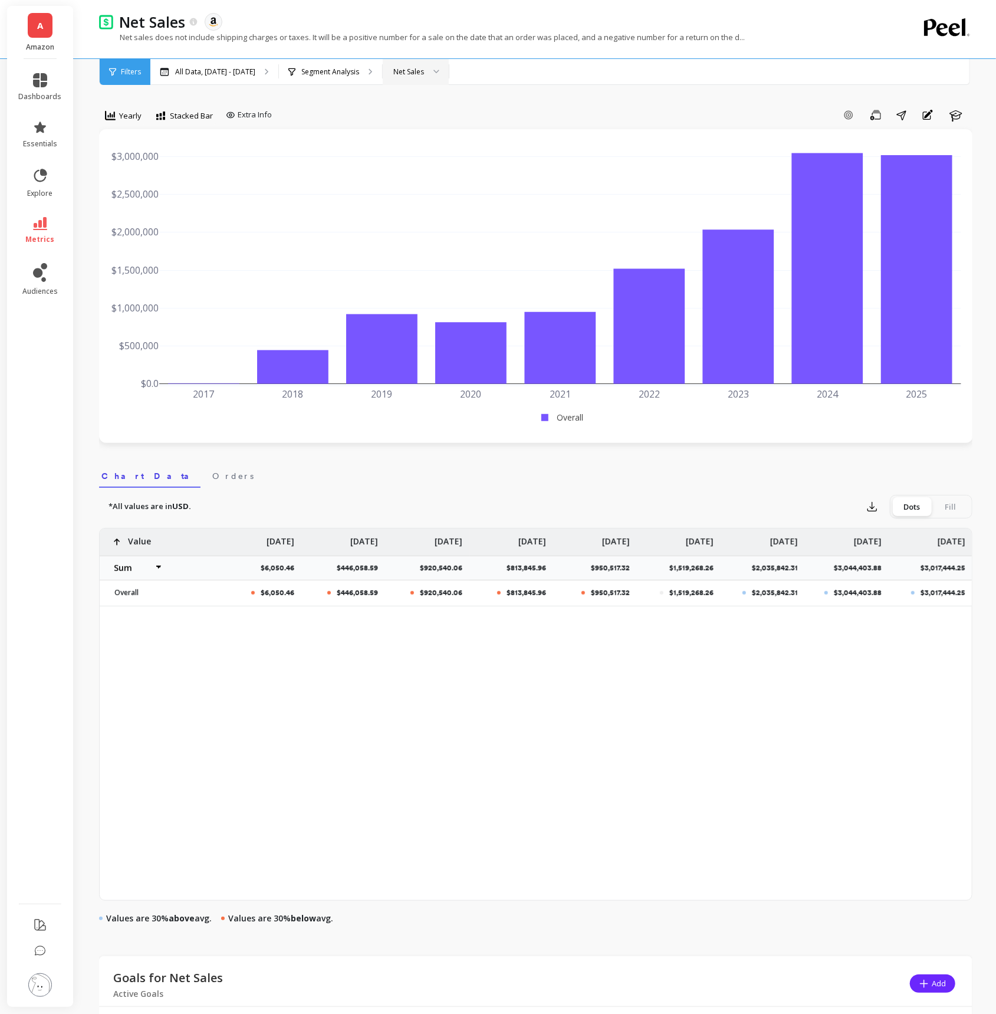
click at [424, 68] on div "Net Sales" at bounding box center [408, 71] width 31 height 11
click at [382, 70] on div "Segment Analysis" at bounding box center [330, 72] width 103 height 26
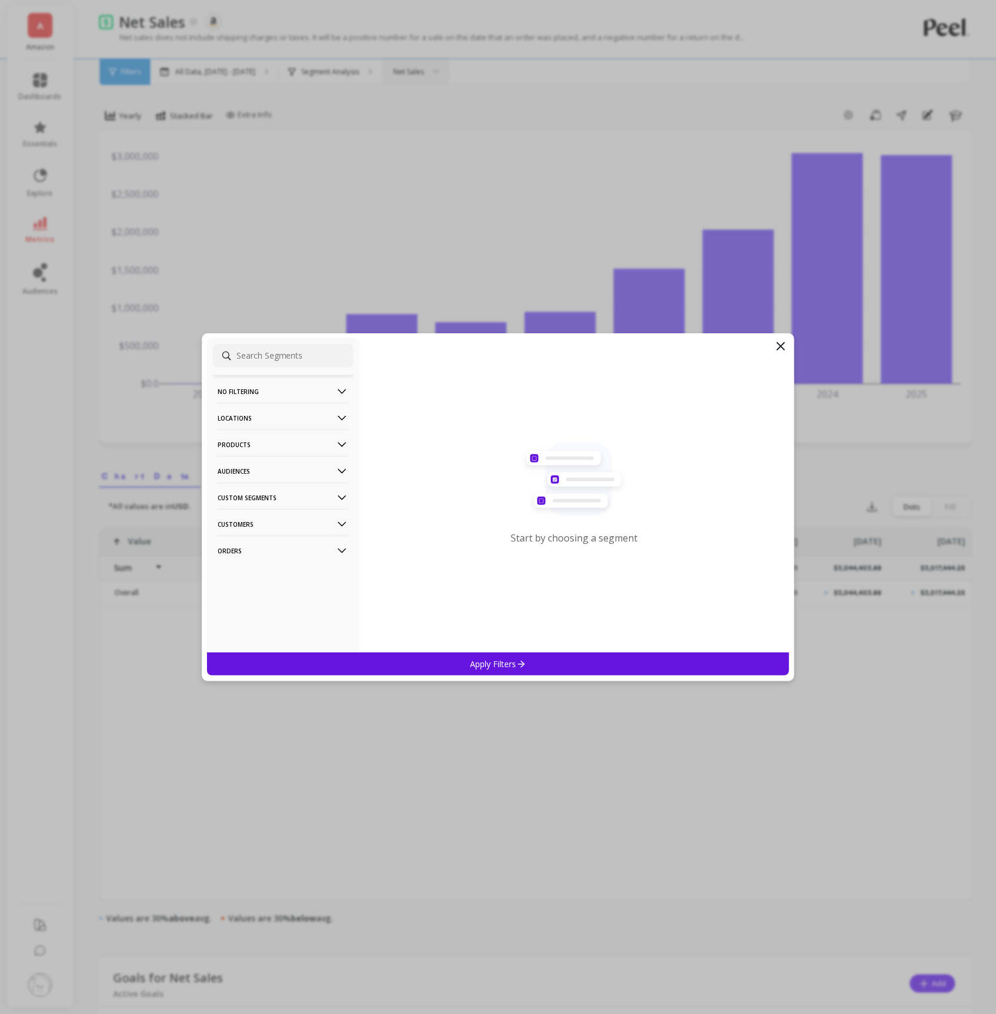
click at [298, 449] on p "Products" at bounding box center [283, 444] width 131 height 30
click at [265, 507] on div "SKUs" at bounding box center [283, 508] width 140 height 19
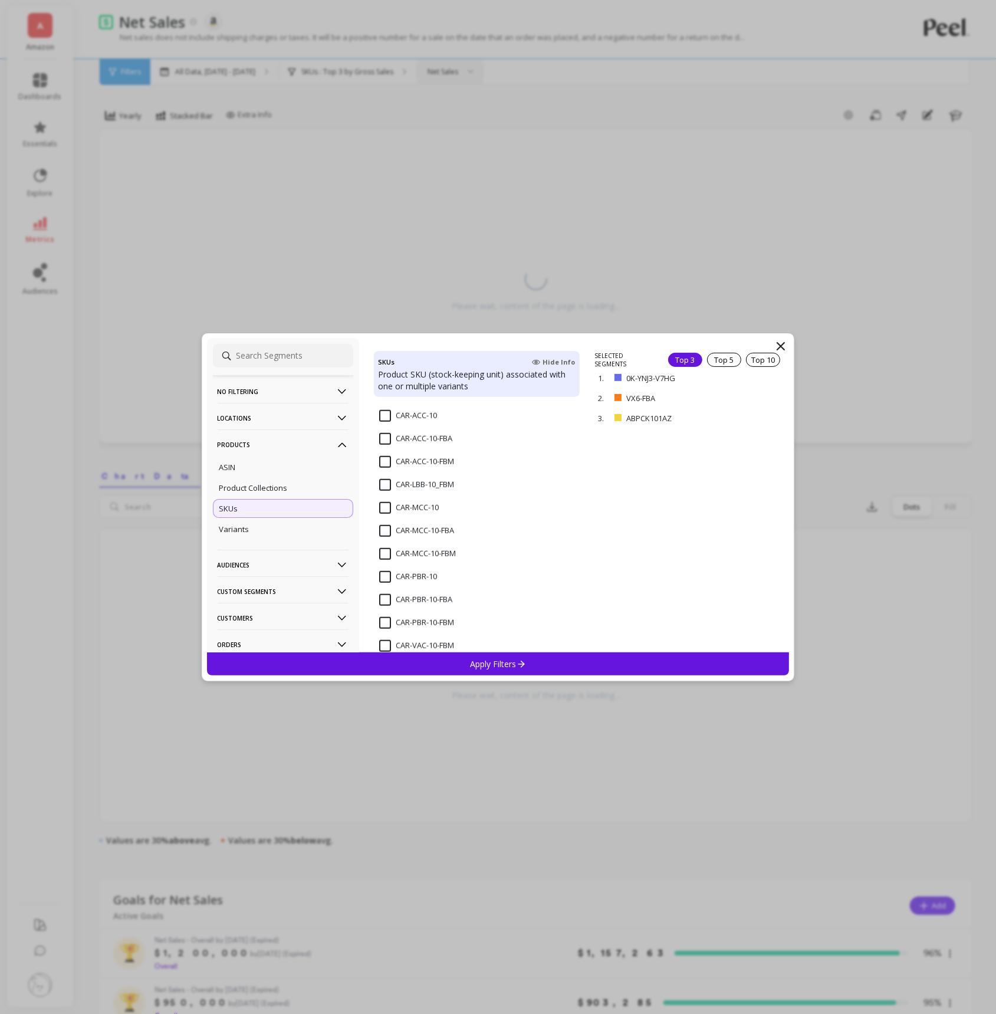
scroll to position [741, 0]
click at [384, 420] on input "CAR-ACC-10" at bounding box center [408, 421] width 58 height 12
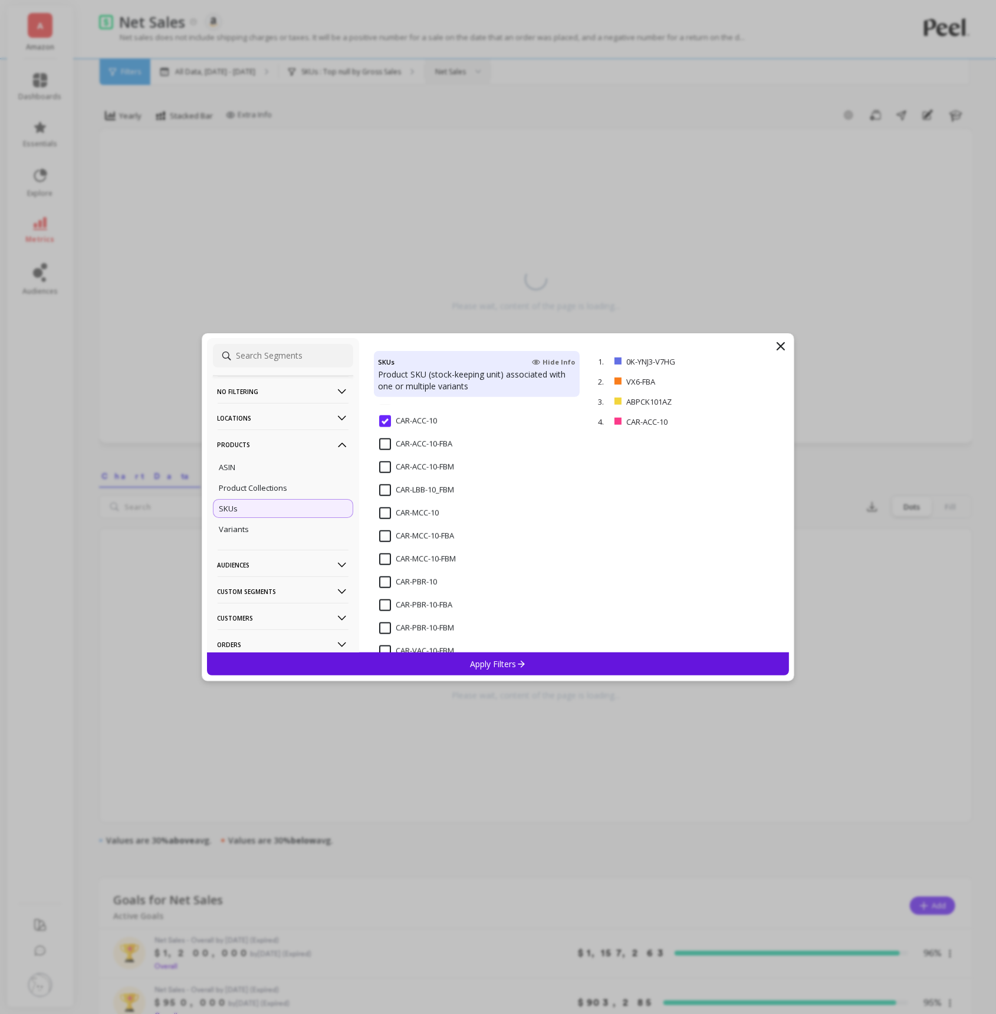
click at [385, 450] on span "CAR-ACC-10-FBA" at bounding box center [415, 450] width 73 height 25
click at [387, 422] on input "CAR/ACC/20" at bounding box center [408, 423] width 59 height 12
click at [387, 453] on span "CAR/ACC/30" at bounding box center [408, 452] width 59 height 25
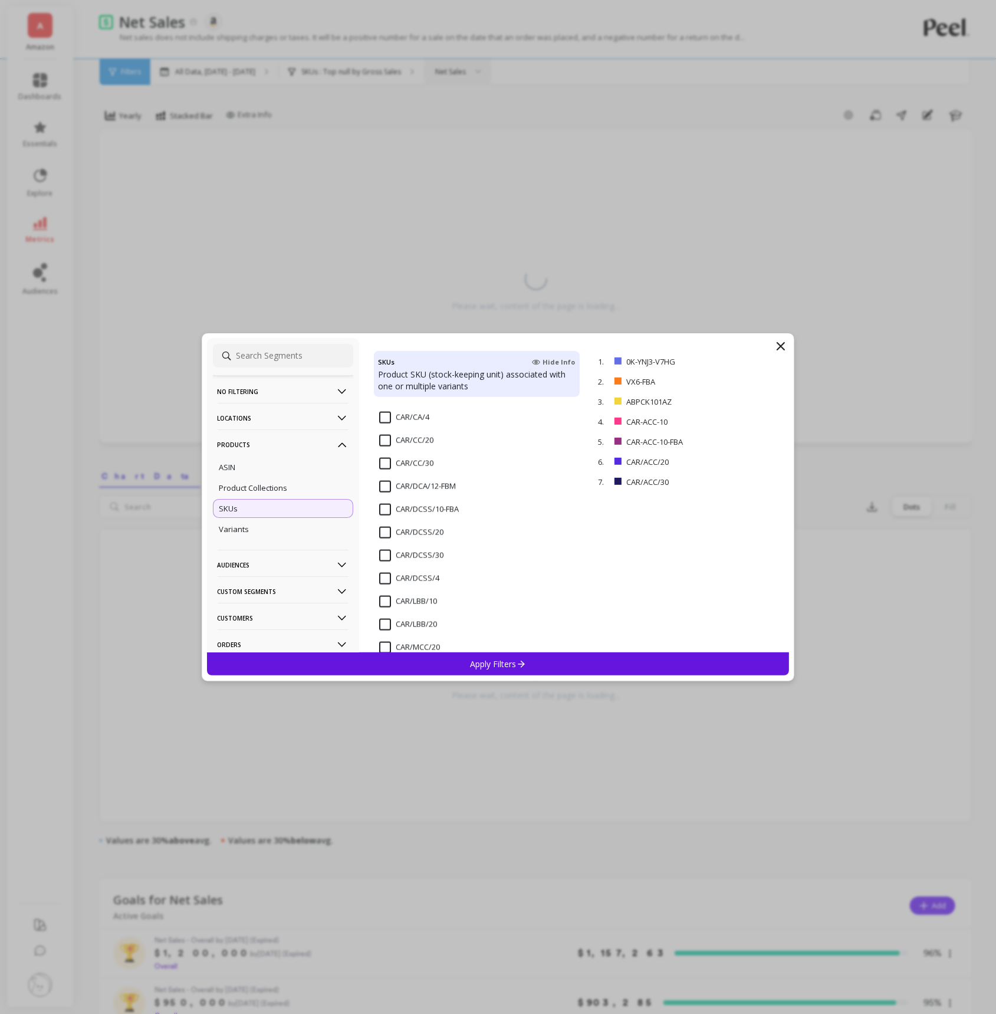
click at [386, 440] on input "CAR/CC/20" at bounding box center [406, 441] width 54 height 12
click at [385, 462] on input "CAR/CC/30" at bounding box center [406, 464] width 54 height 12
click at [384, 465] on input "CAR/PBCC/20" at bounding box center [411, 468] width 64 height 12
click at [384, 492] on input "CAR/PBCC/30" at bounding box center [411, 491] width 64 height 12
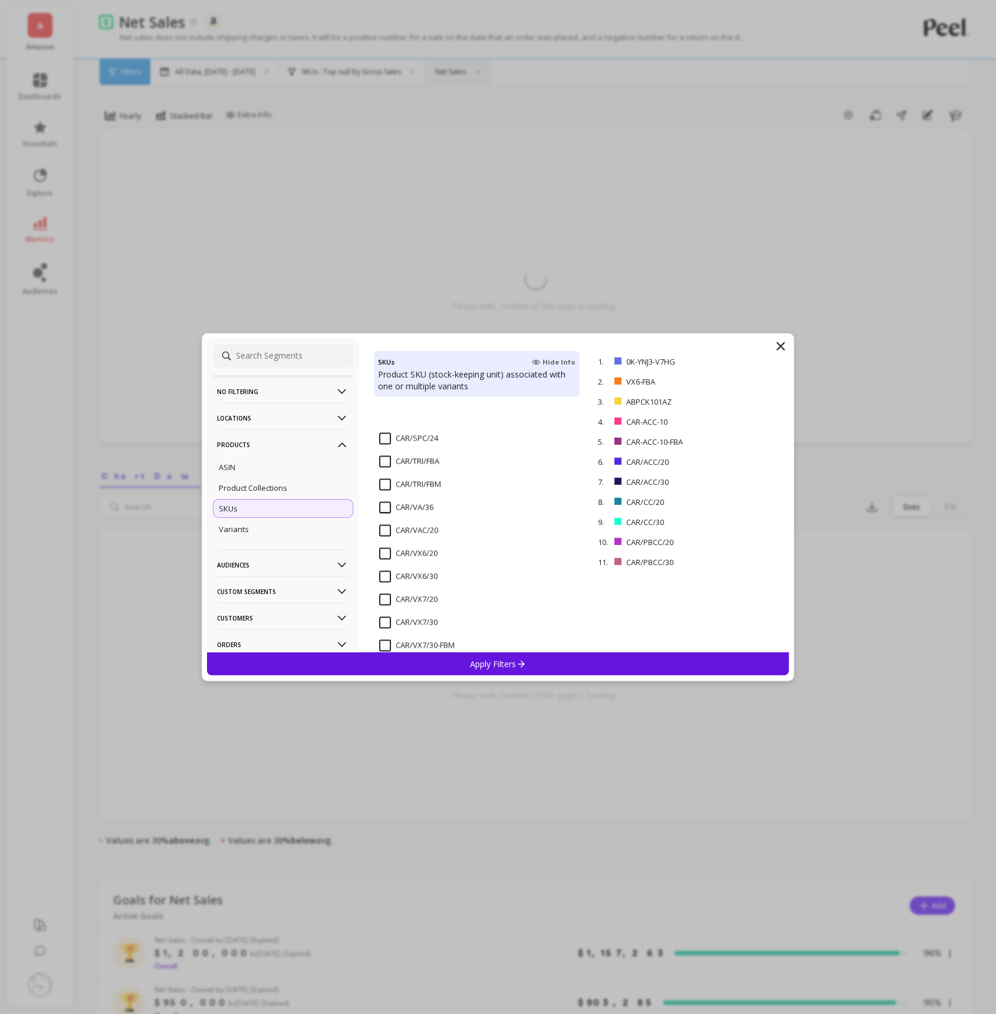
scroll to position [1755, 0]
click at [386, 486] on input "CAR/VX6/20" at bounding box center [408, 488] width 58 height 12
click at [384, 512] on input "CAR/VX6/30" at bounding box center [408, 511] width 58 height 12
click at [495, 662] on p "Apply Filters" at bounding box center [498, 663] width 56 height 11
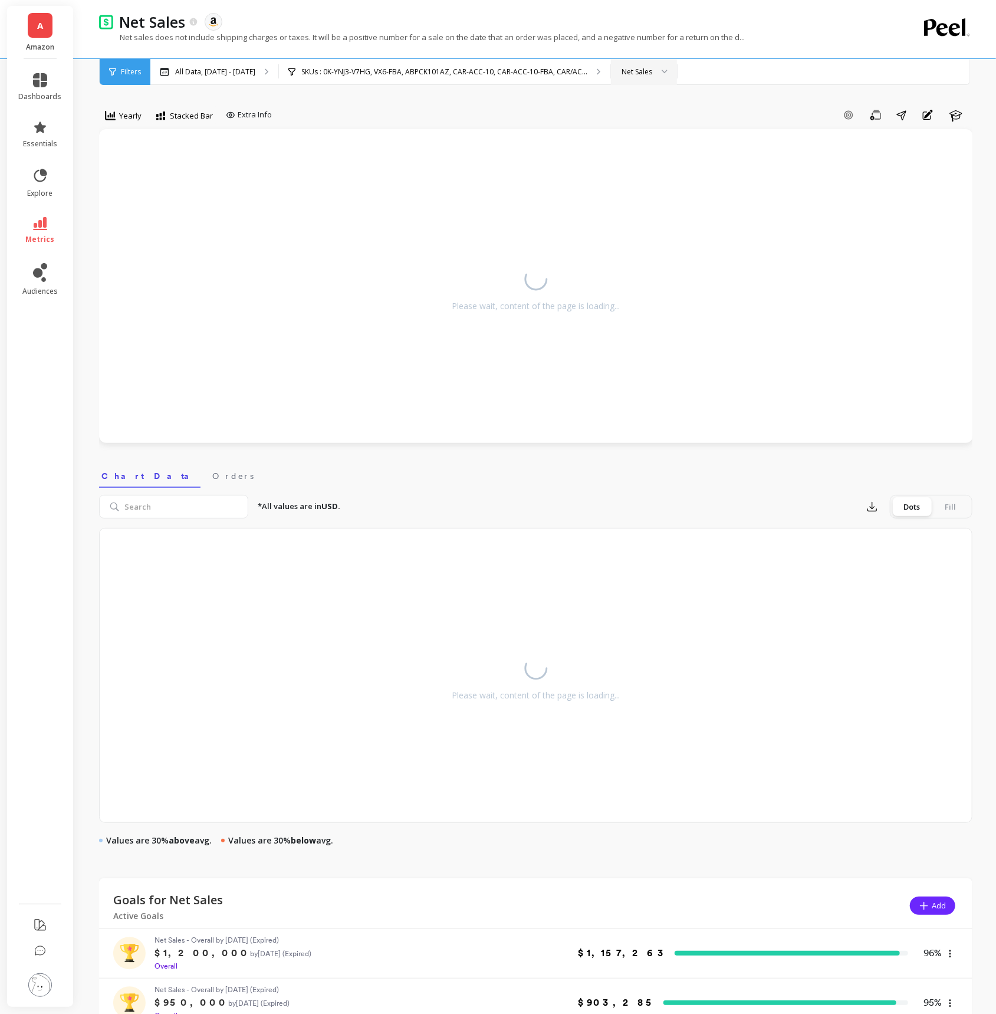
select select "sum"
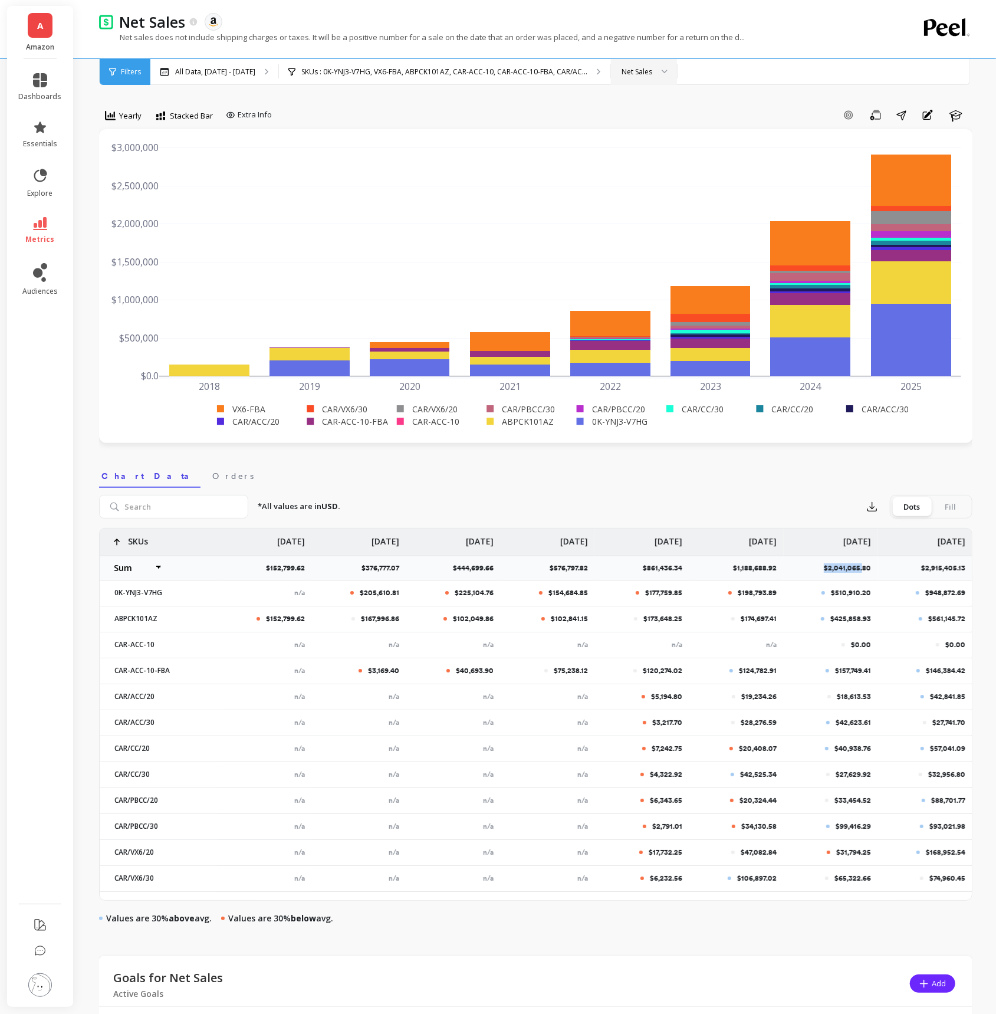
drag, startPoint x: 825, startPoint y: 568, endPoint x: 863, endPoint y: 570, distance: 37.8
click at [863, 570] on p "$2,041,065.80" at bounding box center [851, 567] width 54 height 9
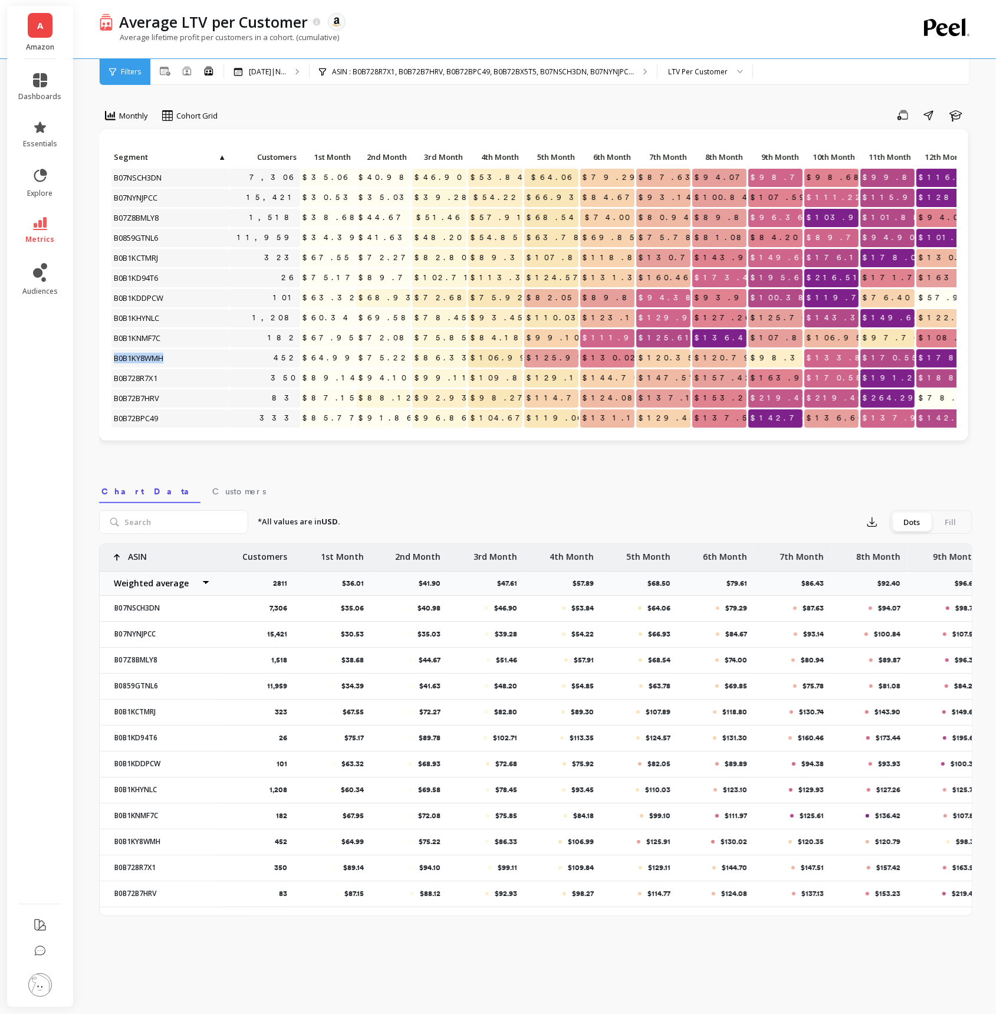
scroll to position [0, 14]
